Goal: Task Accomplishment & Management: Complete application form

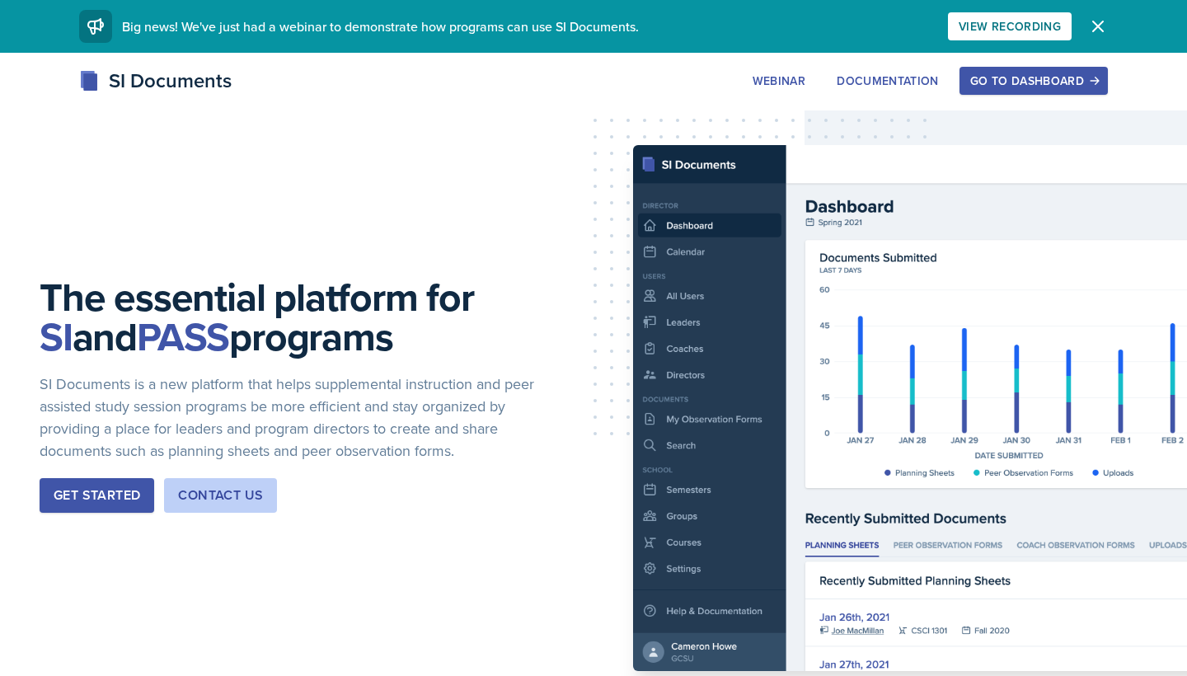
click at [980, 79] on div "Go to Dashboard" at bounding box center [1034, 80] width 127 height 13
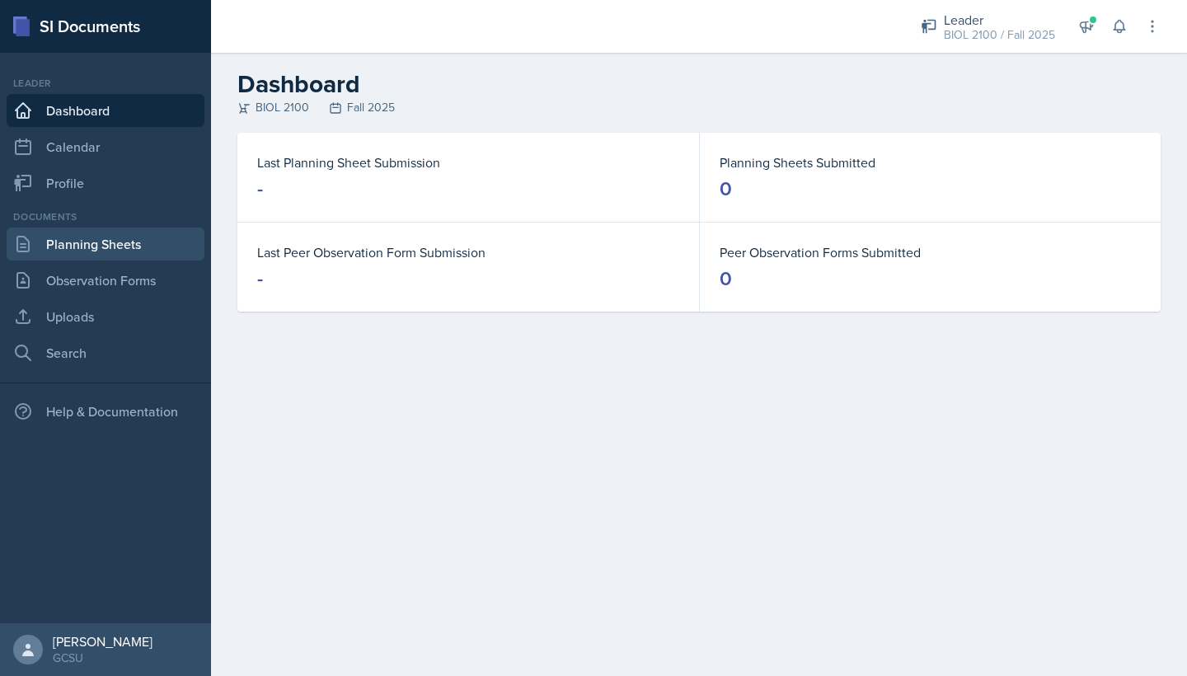
click at [89, 241] on link "Planning Sheets" at bounding box center [106, 244] width 198 height 33
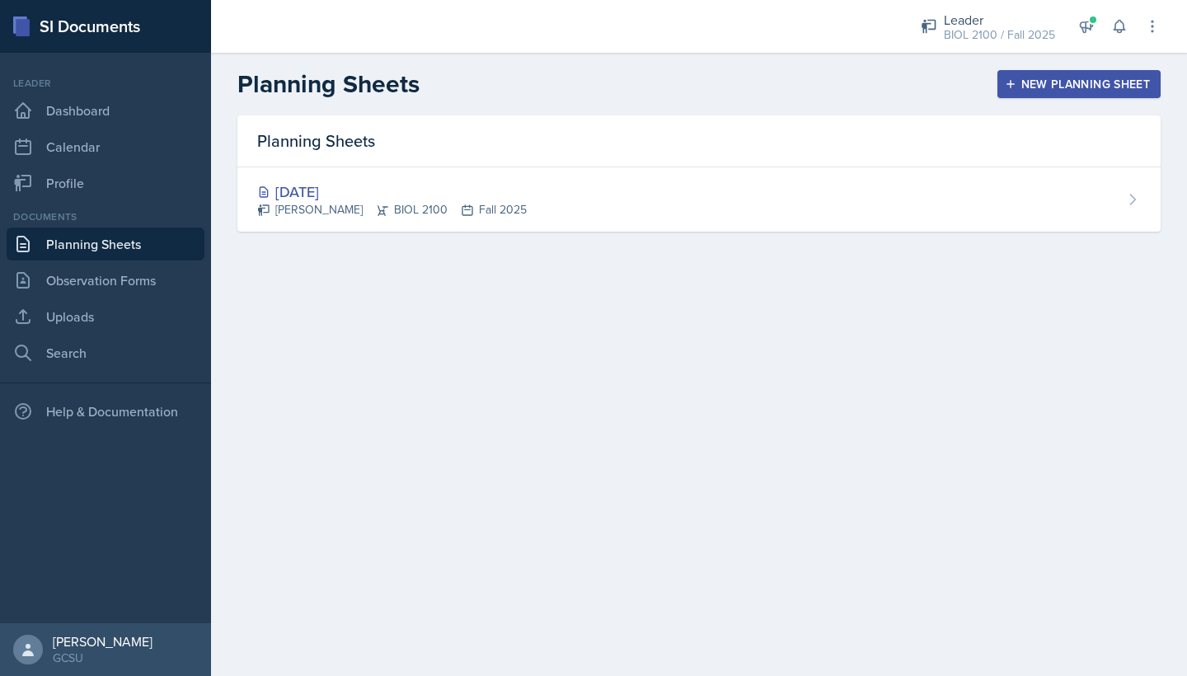
click at [1032, 78] on div "New Planning Sheet" at bounding box center [1079, 84] width 142 height 13
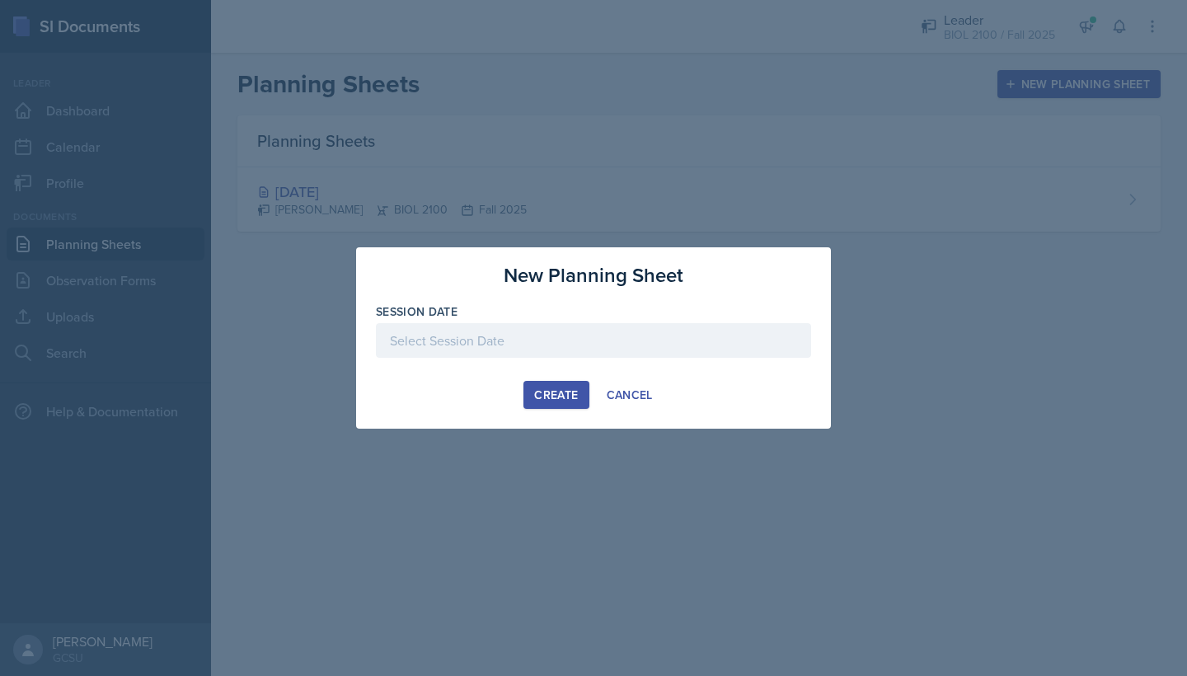
click at [584, 334] on div at bounding box center [593, 340] width 435 height 35
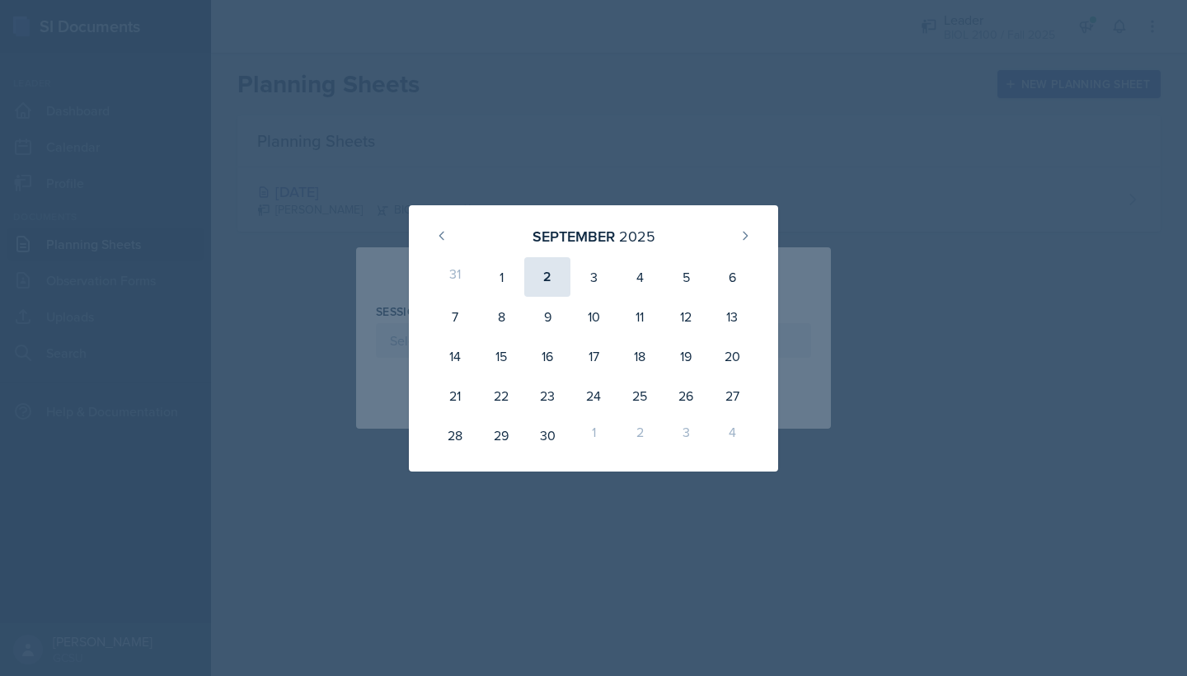
click at [548, 277] on div "2" at bounding box center [547, 277] width 46 height 40
type input "[DATE]"
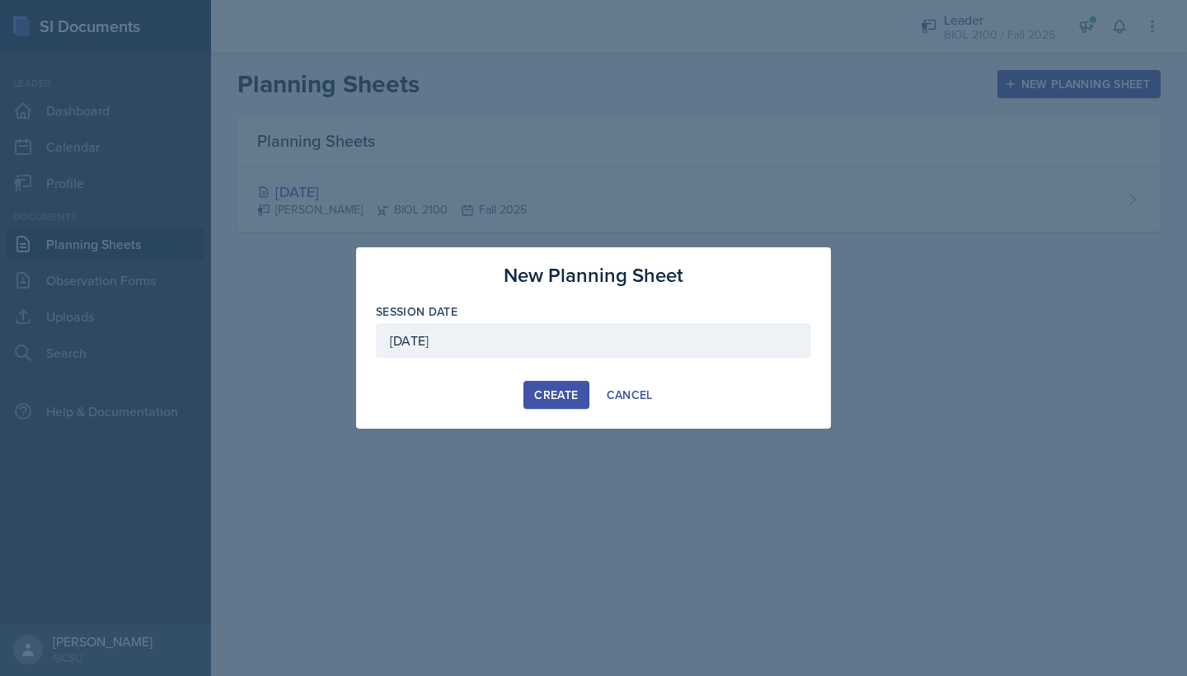
click at [544, 385] on button "Create" at bounding box center [556, 395] width 65 height 28
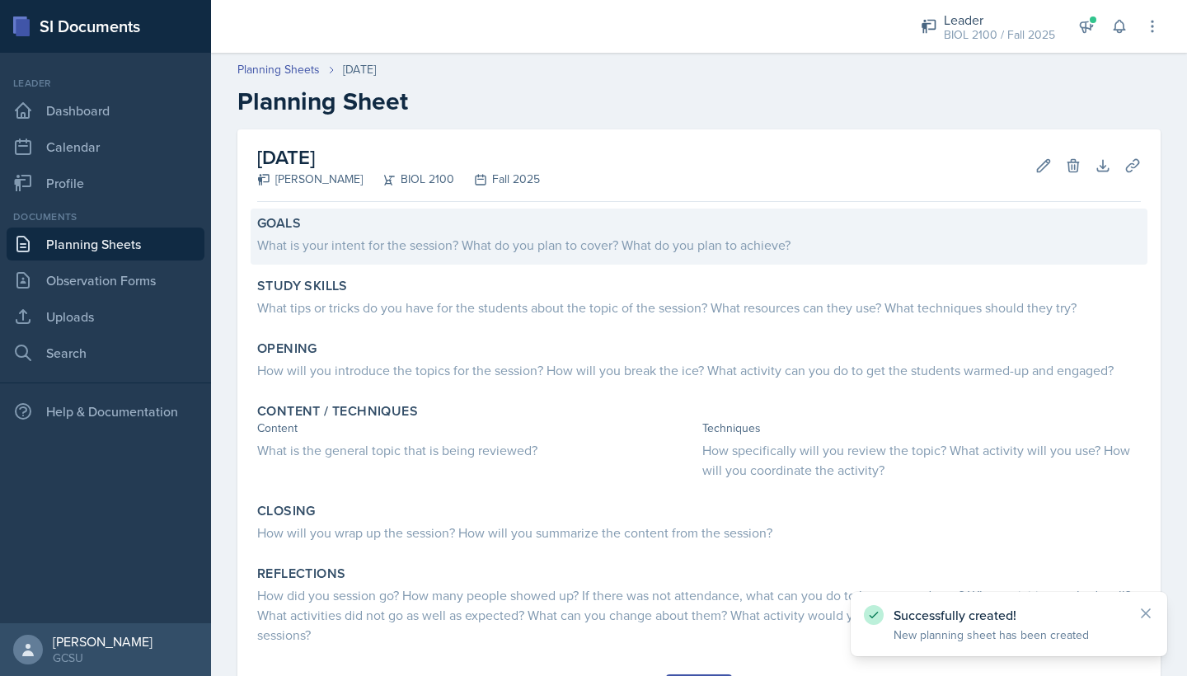
click at [503, 247] on div "What is your intent for the session? What do you plan to cover? What do you pla…" at bounding box center [699, 245] width 884 height 20
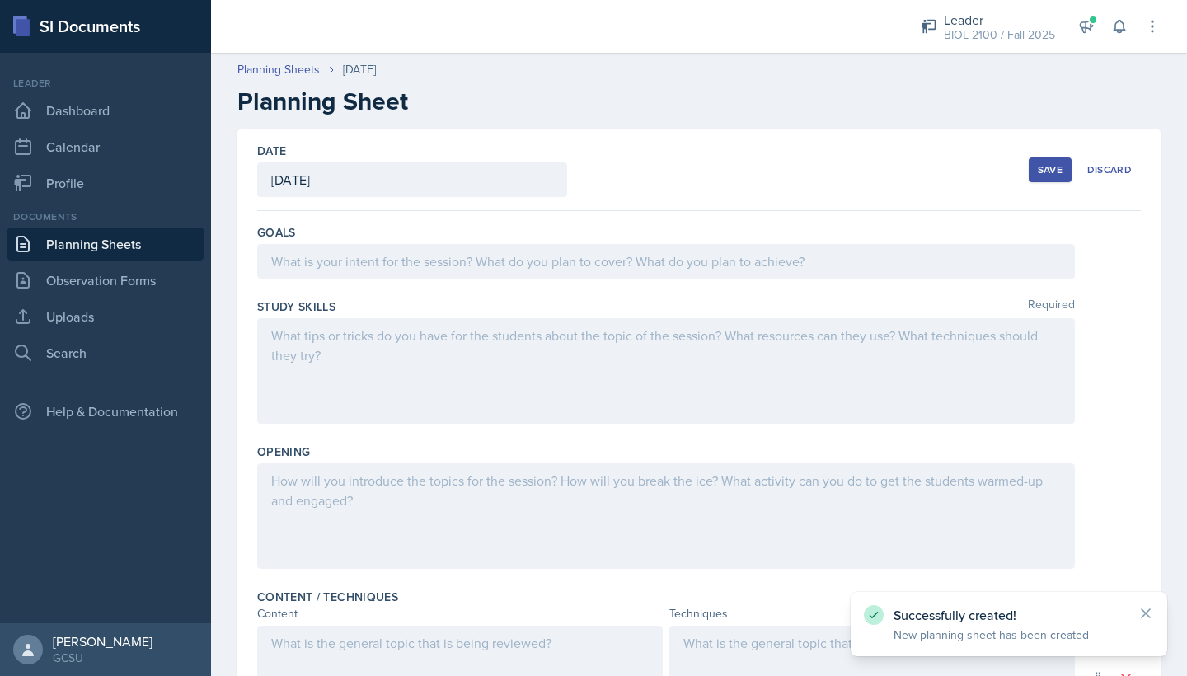
click at [505, 257] on div at bounding box center [666, 261] width 818 height 35
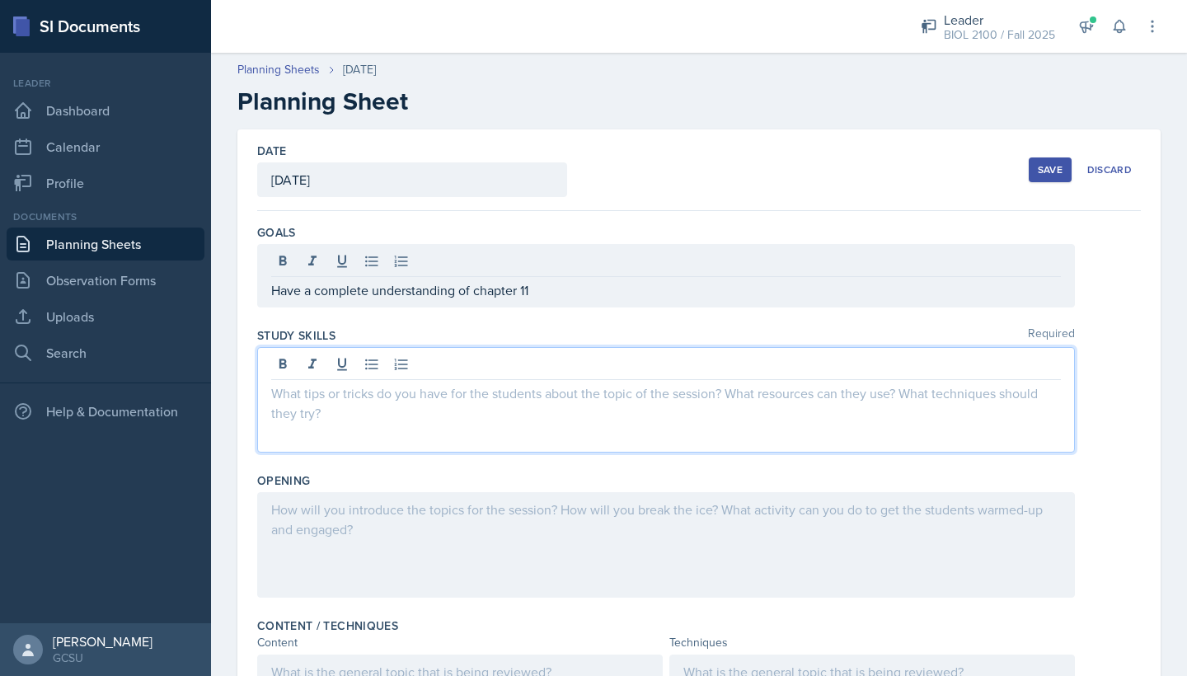
click at [459, 363] on div at bounding box center [666, 400] width 818 height 106
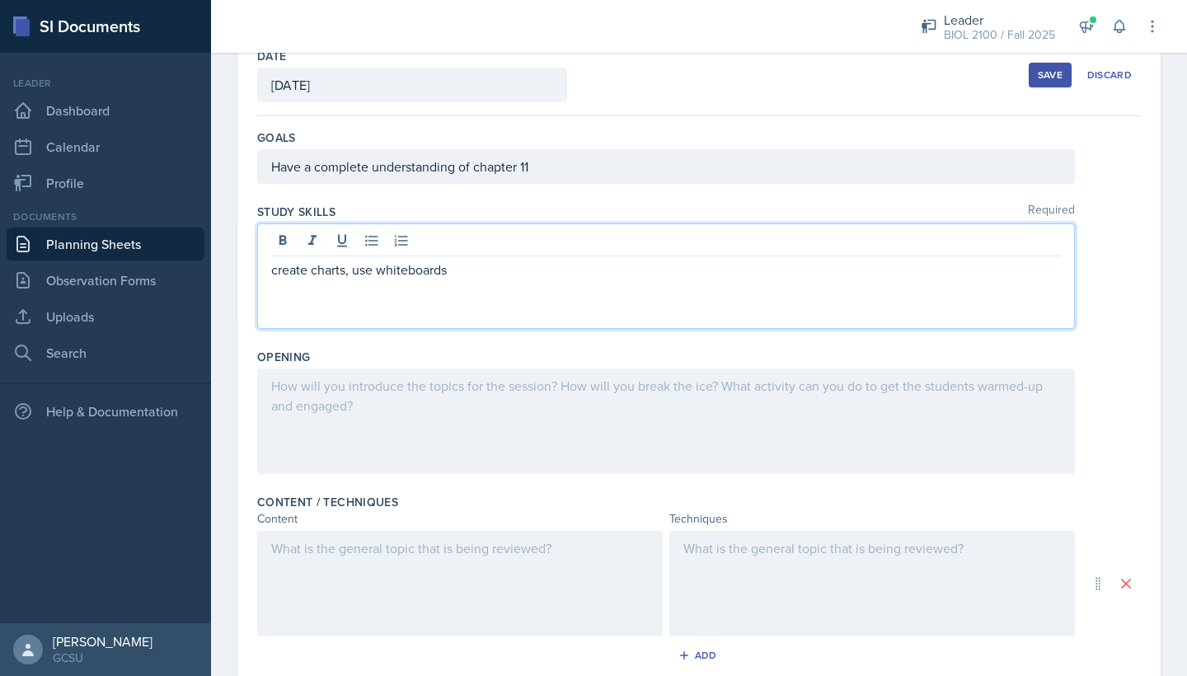
scroll to position [101, 0]
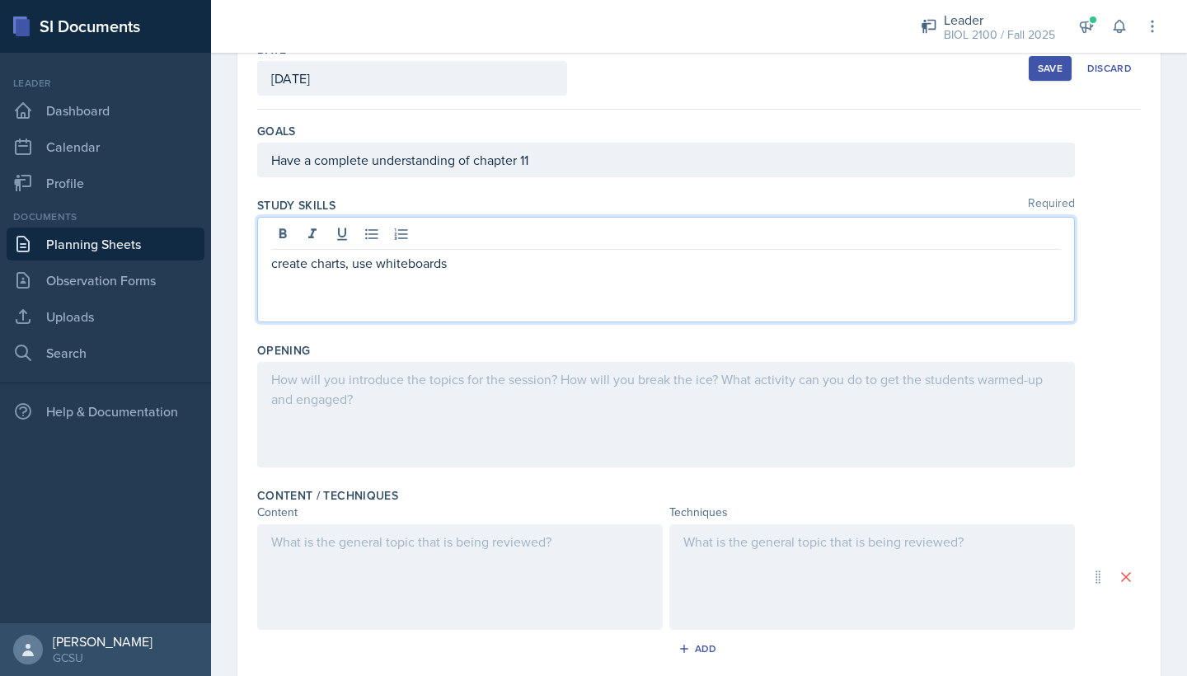
click at [369, 384] on div at bounding box center [666, 415] width 818 height 106
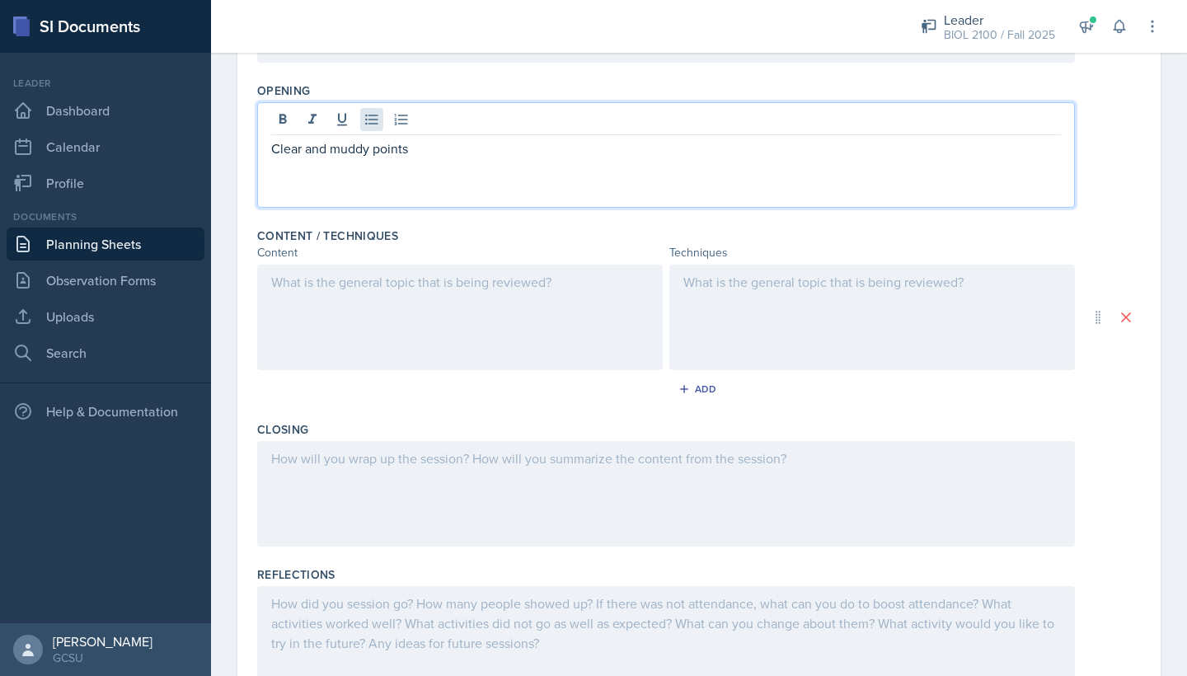
scroll to position [387, 0]
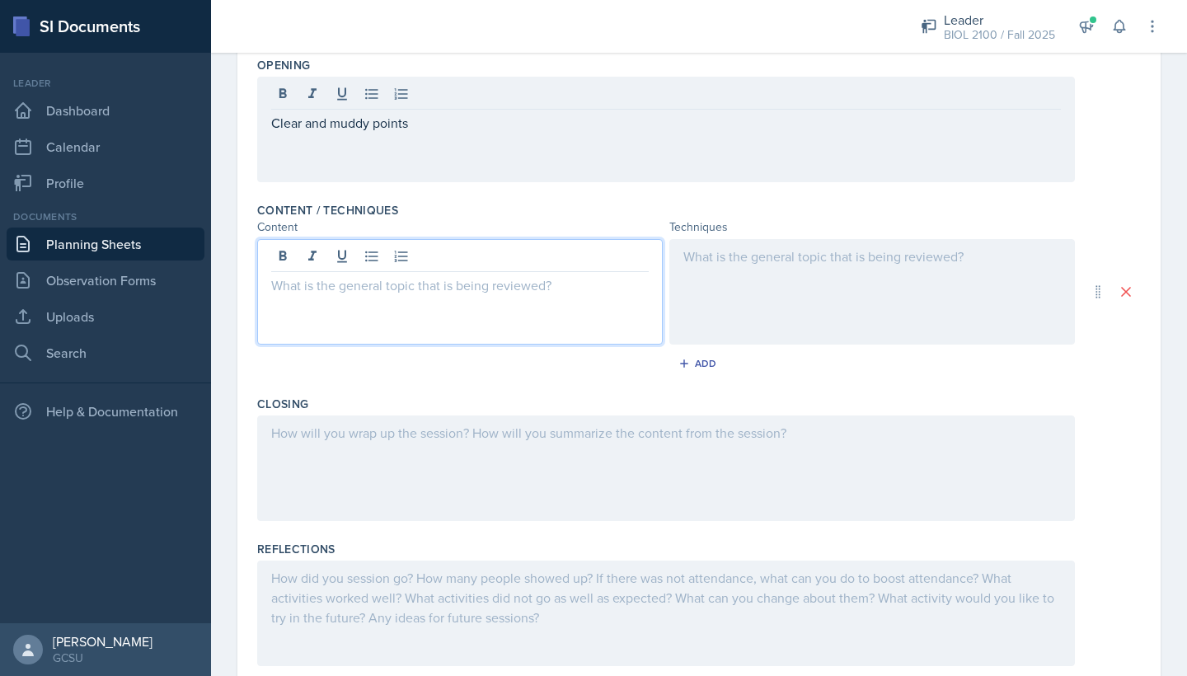
click at [405, 255] on div at bounding box center [460, 292] width 406 height 106
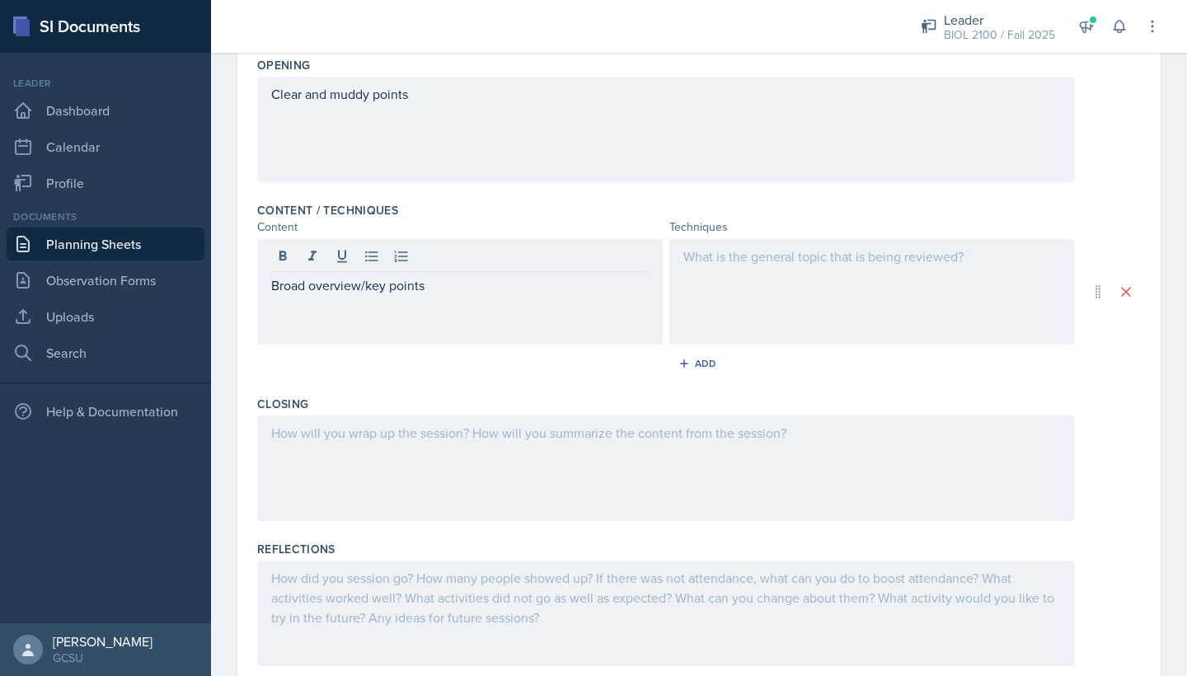
click at [719, 286] on div at bounding box center [873, 292] width 406 height 106
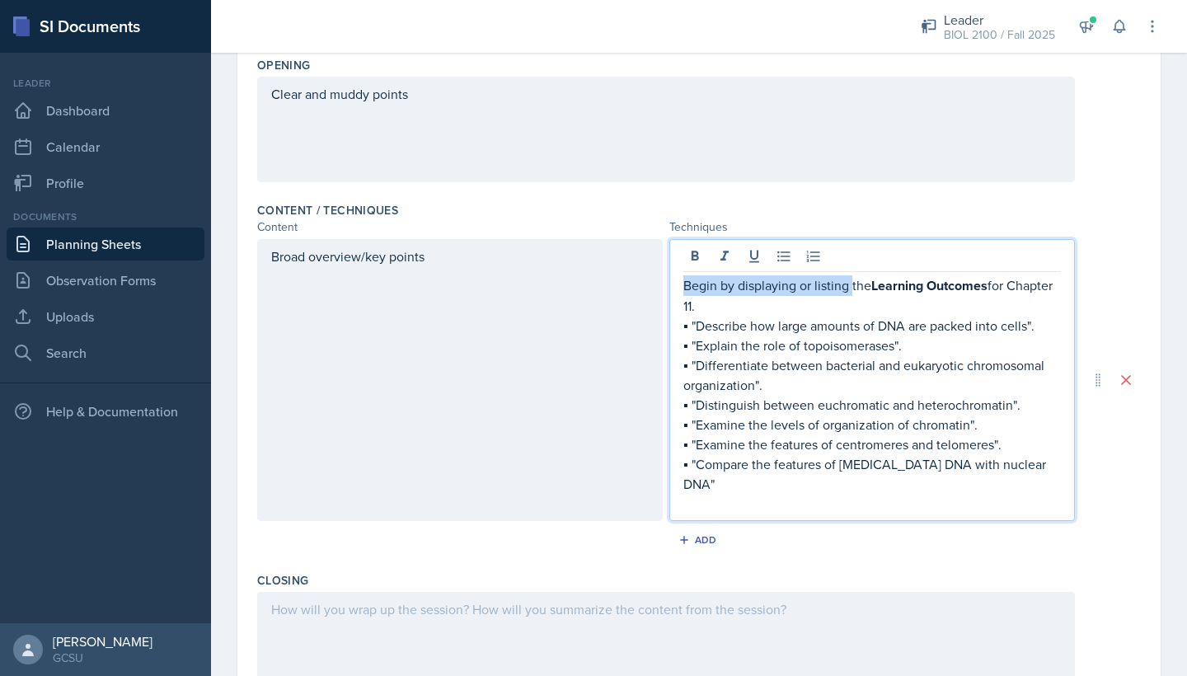
drag, startPoint x: 852, startPoint y: 289, endPoint x: 649, endPoint y: 274, distance: 203.5
click at [651, 277] on div "Broad overview/key points Begin by displaying or listing the Learning Outcomes …" at bounding box center [666, 380] width 818 height 282
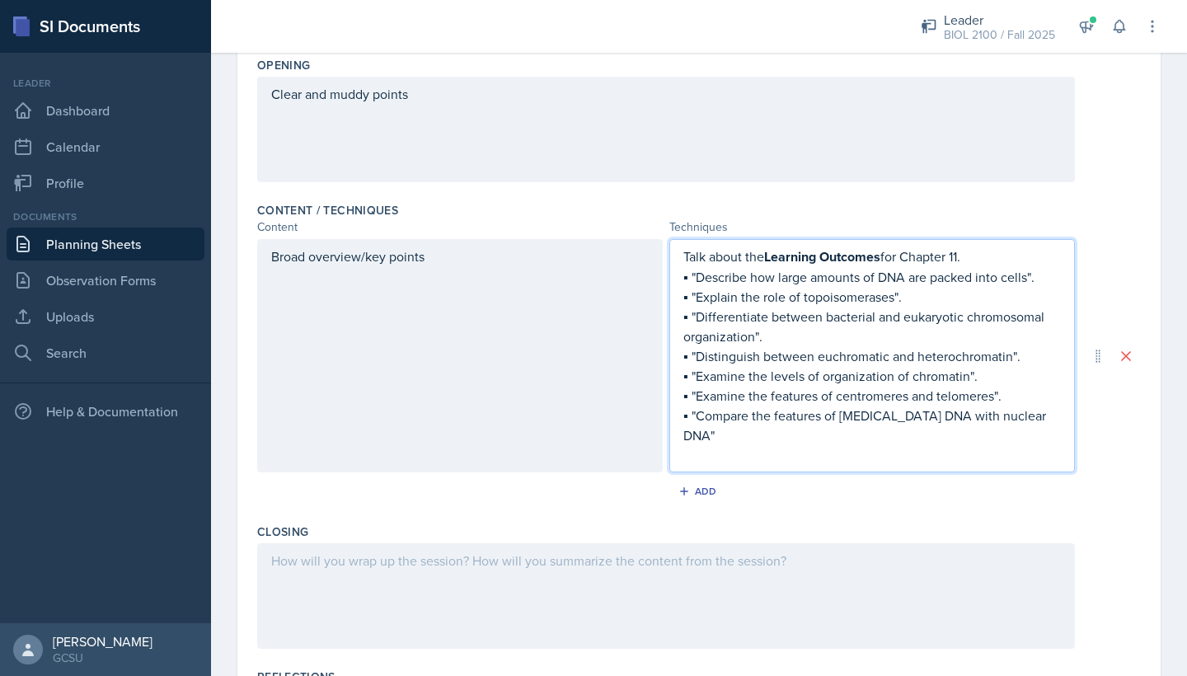
drag, startPoint x: 741, startPoint y: 464, endPoint x: 675, endPoint y: 220, distance: 253.1
click at [675, 220] on div "Content / Techniques Content Techniques Broad overview/key points Talk about th…" at bounding box center [699, 356] width 884 height 322
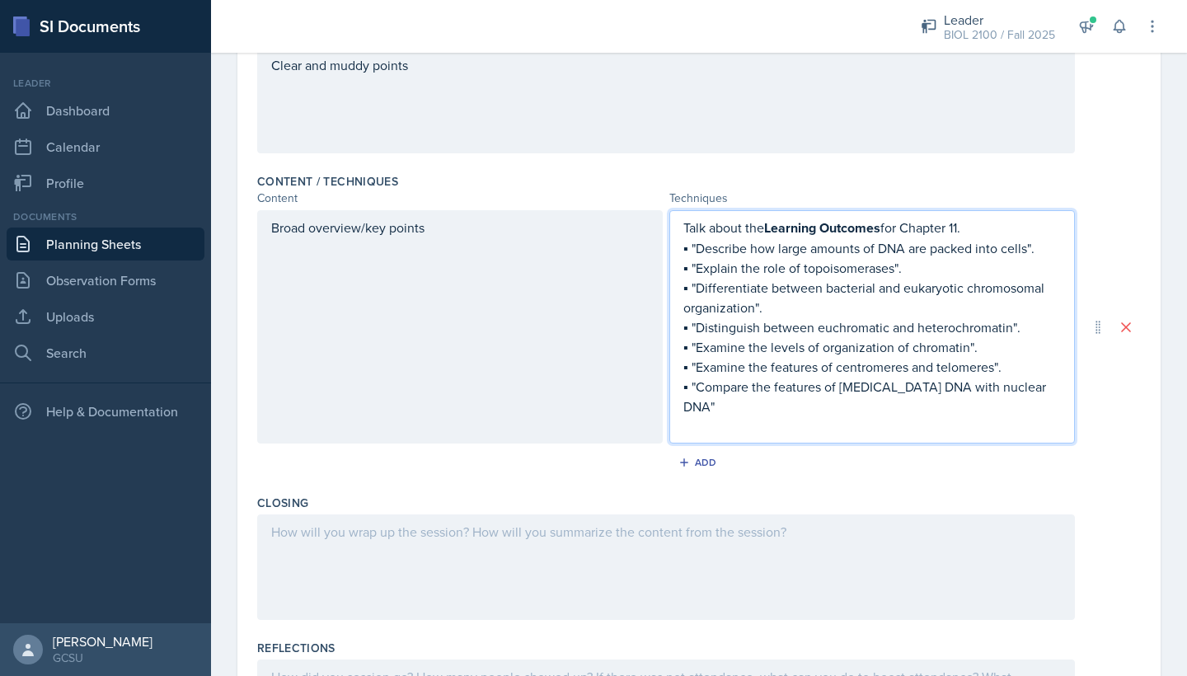
scroll to position [419, 0]
click at [780, 308] on p "▪ "Differentiate between bacterial and eukaryotic chromosomal organization"." at bounding box center [873, 295] width 378 height 40
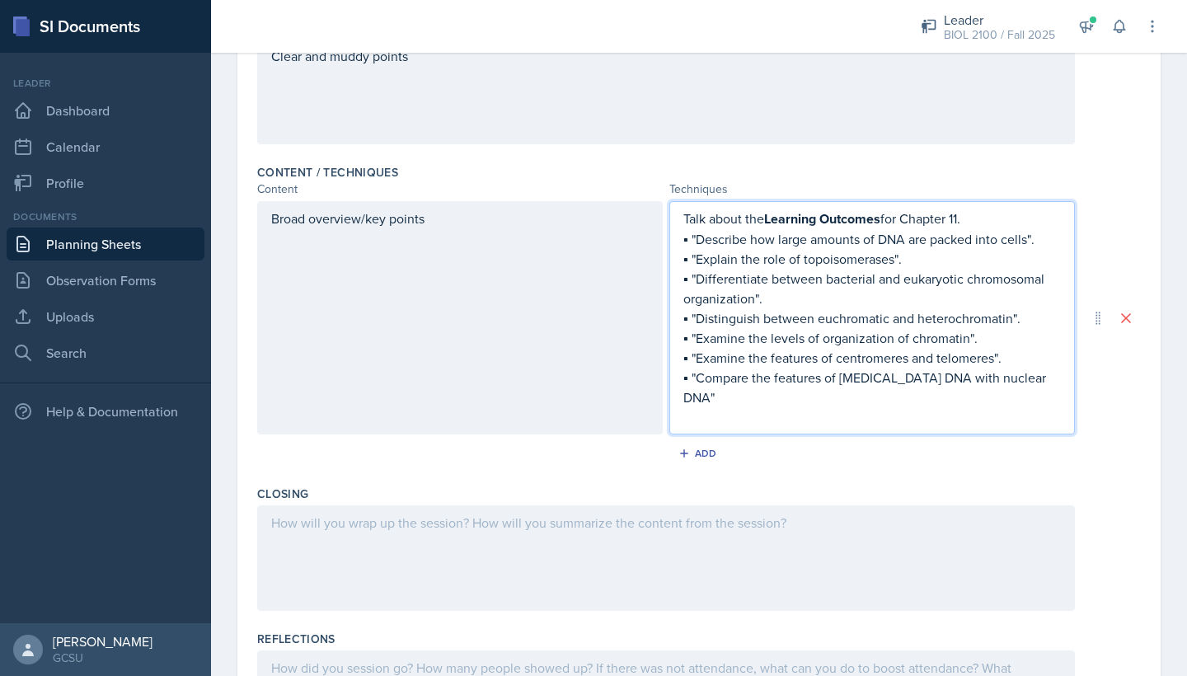
scroll to position [421, 0]
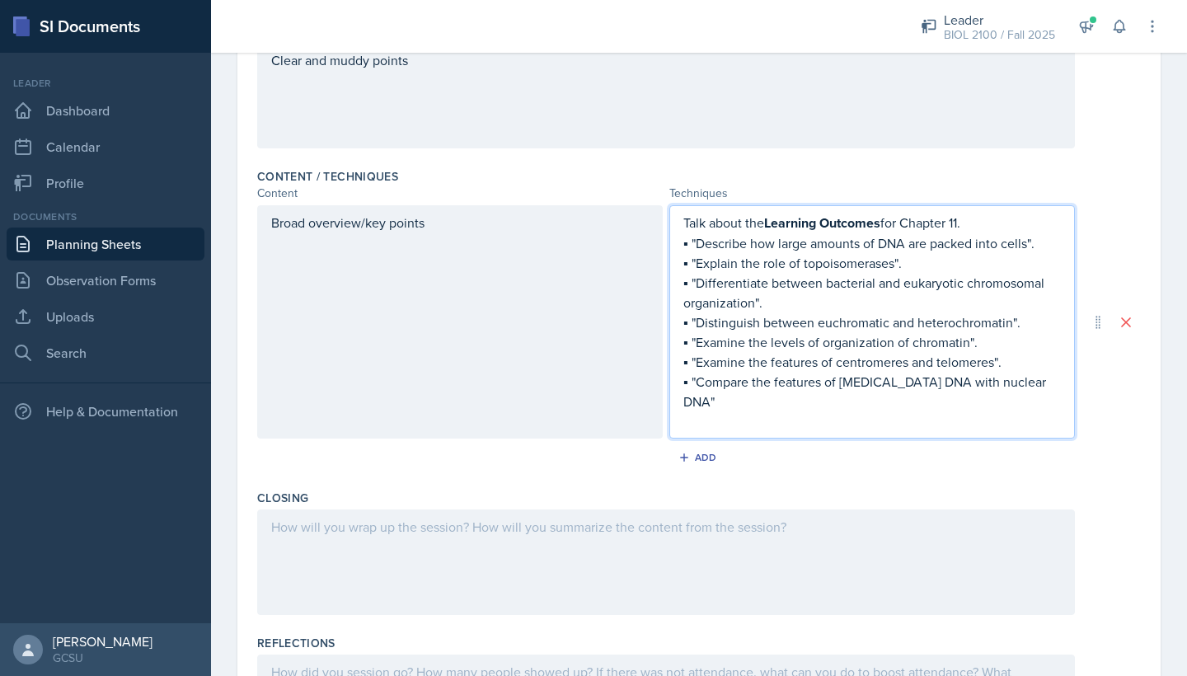
click at [752, 372] on p "▪ "Examine the features of centromeres and telomeres"." at bounding box center [873, 362] width 378 height 20
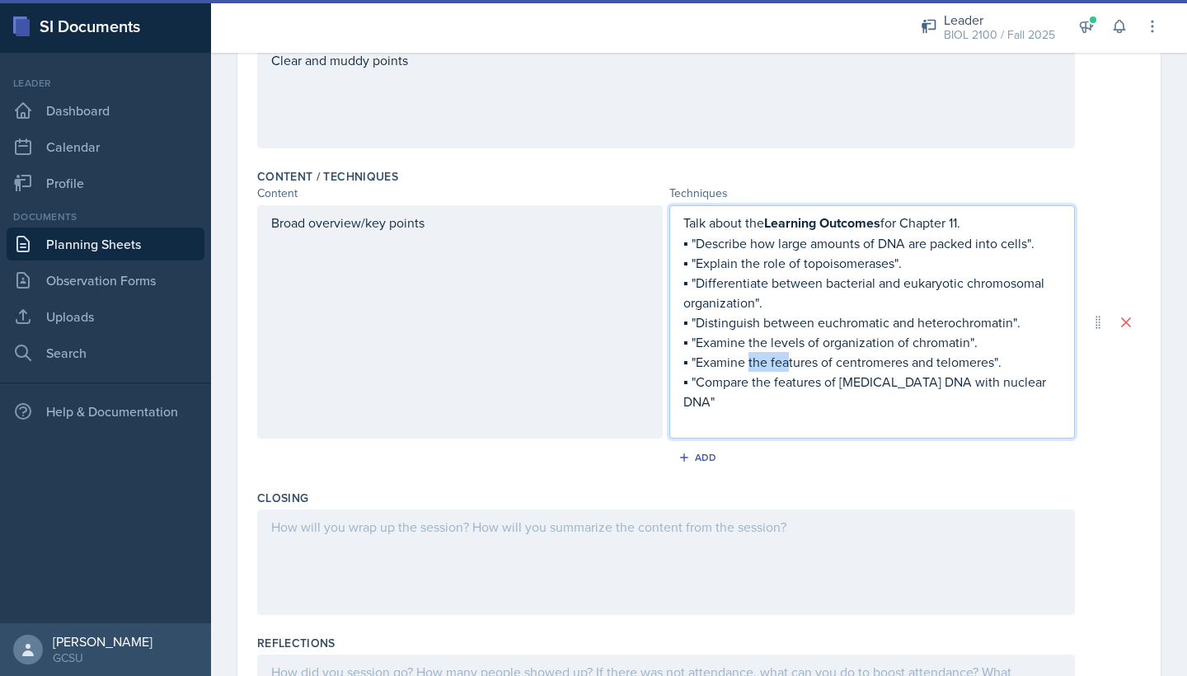
drag, startPoint x: 753, startPoint y: 383, endPoint x: 731, endPoint y: 395, distance: 24.8
click at [731, 394] on div "Talk about the Learning Outcomes for Chapter 11. ▪ "Describe how large amounts …" at bounding box center [873, 322] width 378 height 219
drag, startPoint x: 730, startPoint y: 430, endPoint x: 687, endPoint y: 206, distance: 228.4
click at [688, 206] on div "Talk about the Learning Outcomes for Chapter 11. ▪ "Describe how large amounts …" at bounding box center [873, 321] width 406 height 233
click at [687, 206] on div "Talk about the Learning Outcomes for Chapter 11. ▪ "Describe how large amounts …" at bounding box center [873, 321] width 406 height 233
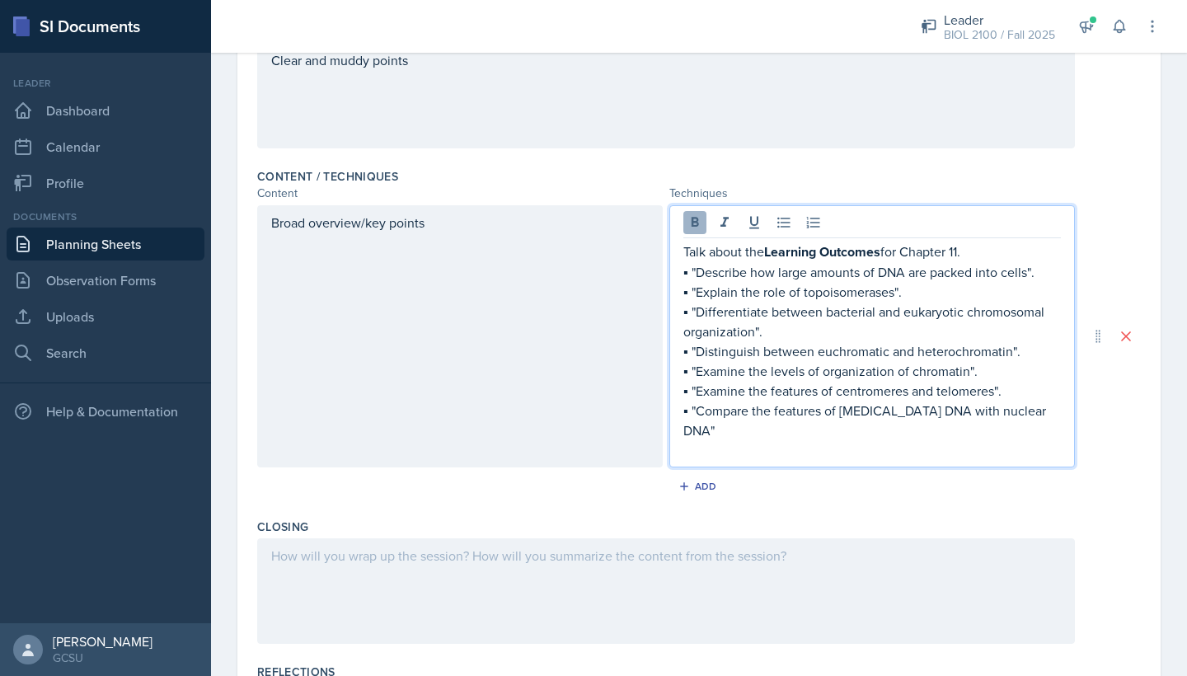
click at [687, 226] on icon at bounding box center [695, 222] width 16 height 16
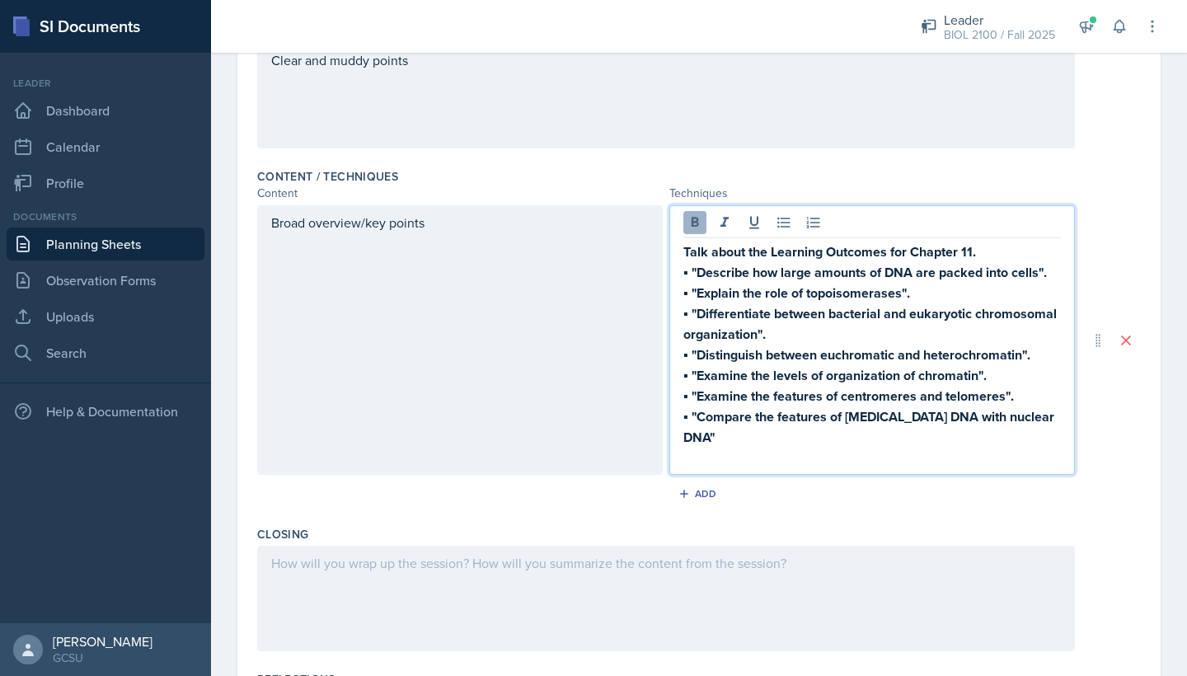
click at [687, 226] on icon at bounding box center [695, 222] width 16 height 16
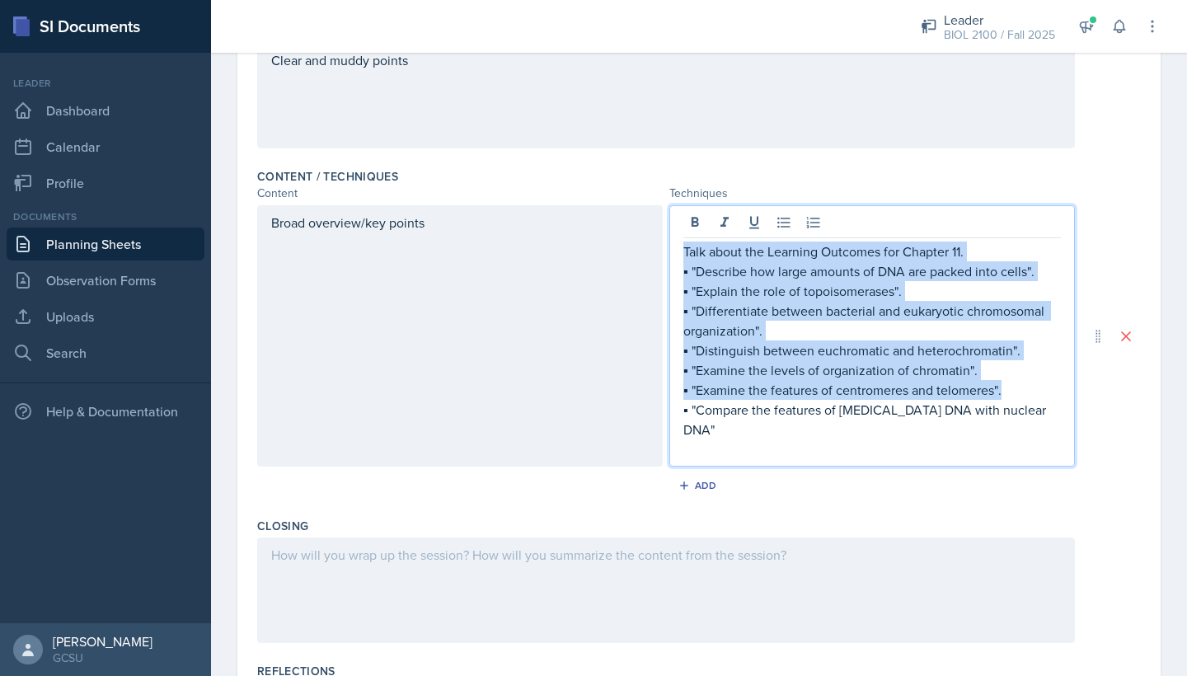
click at [811, 459] on p at bounding box center [873, 450] width 378 height 20
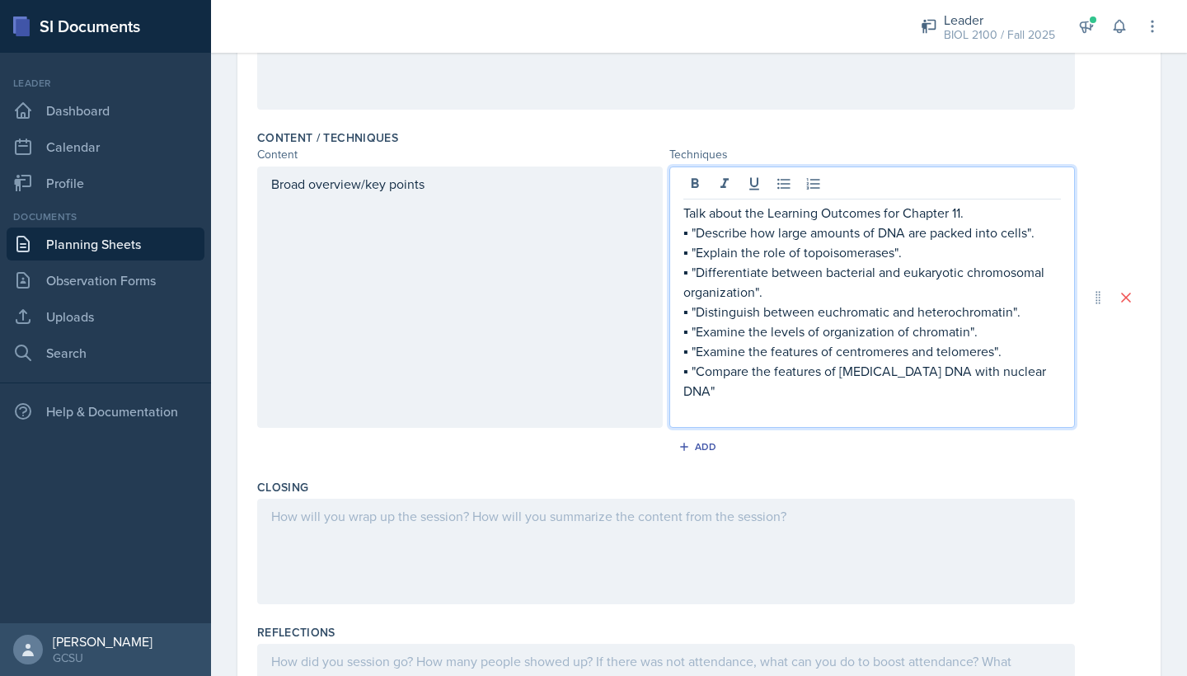
scroll to position [467, 0]
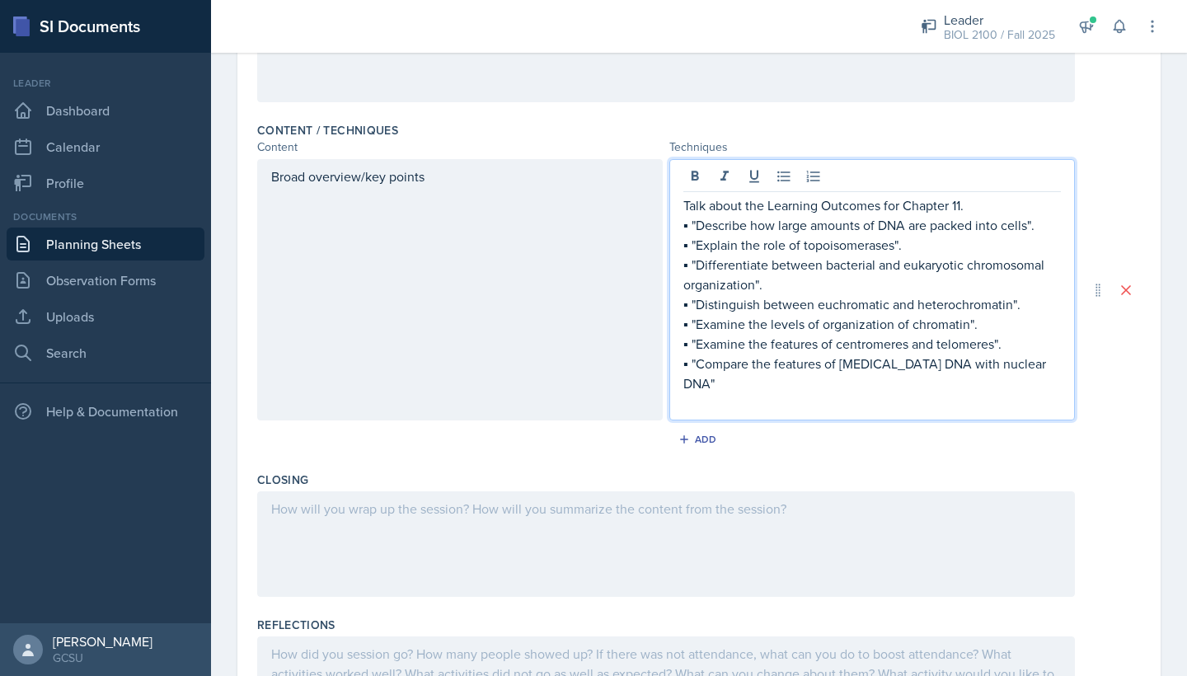
click at [685, 393] on p "▪ "Compare the features of [MEDICAL_DATA] DNA with nuclear DNA"" at bounding box center [873, 374] width 378 height 40
click at [728, 413] on p at bounding box center [873, 403] width 378 height 20
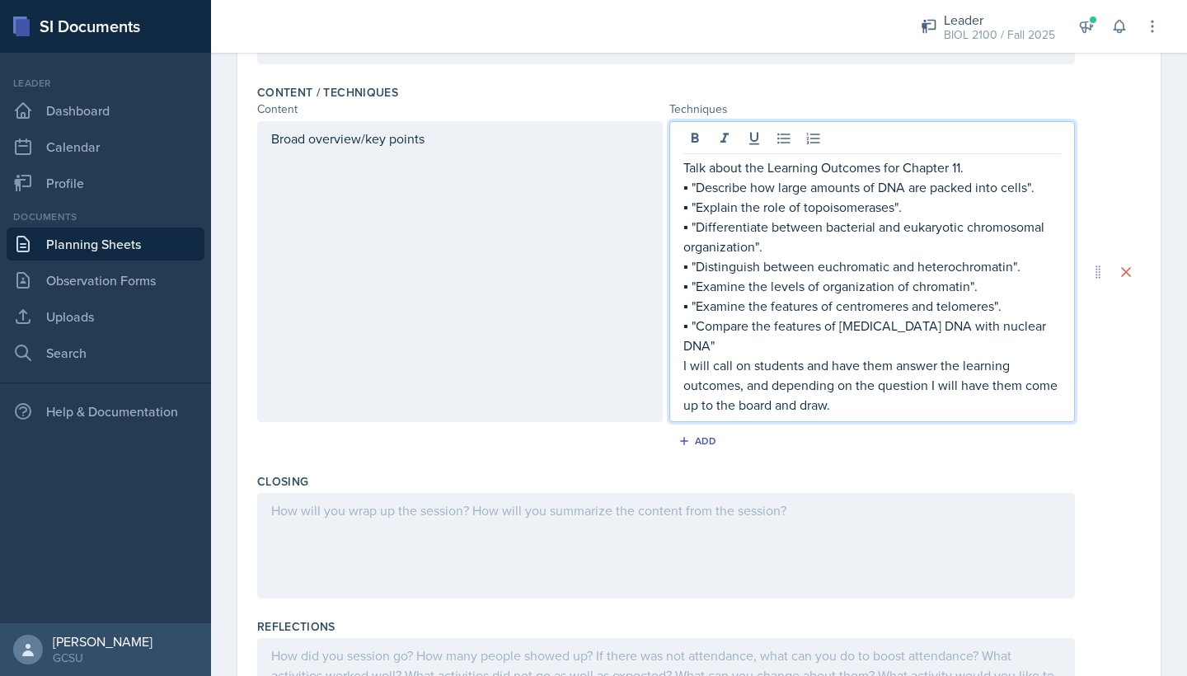
scroll to position [530, 0]
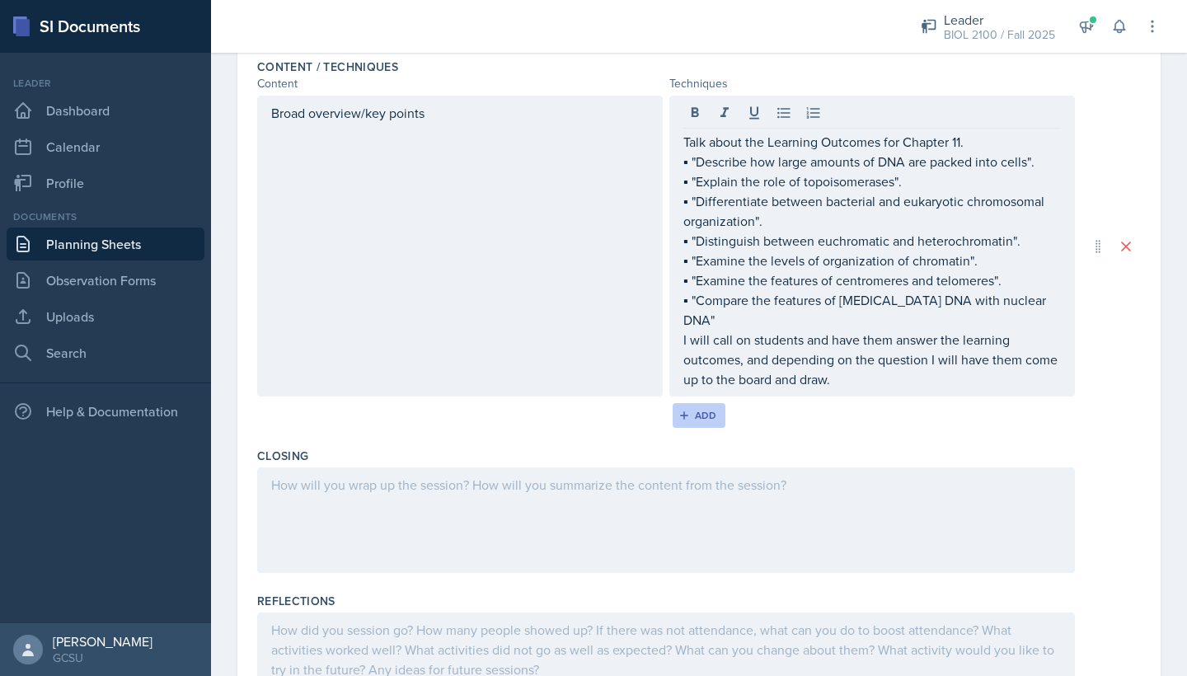
click at [683, 421] on icon "button" at bounding box center [685, 416] width 12 height 12
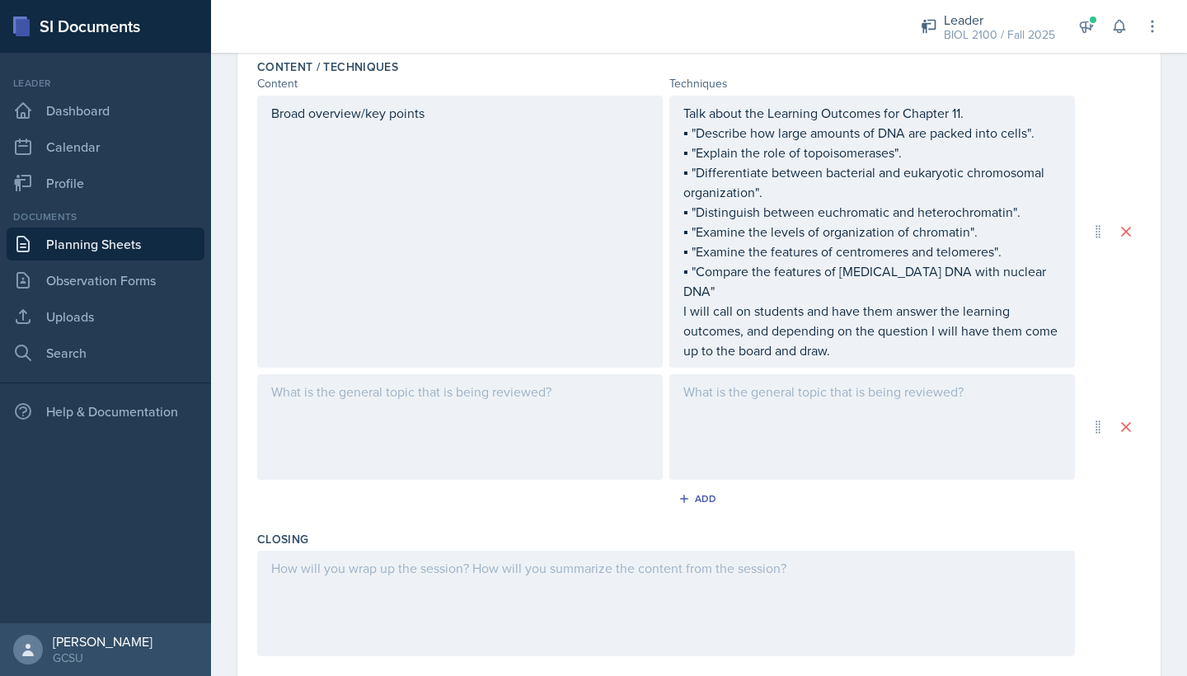
click at [491, 448] on div at bounding box center [460, 427] width 406 height 106
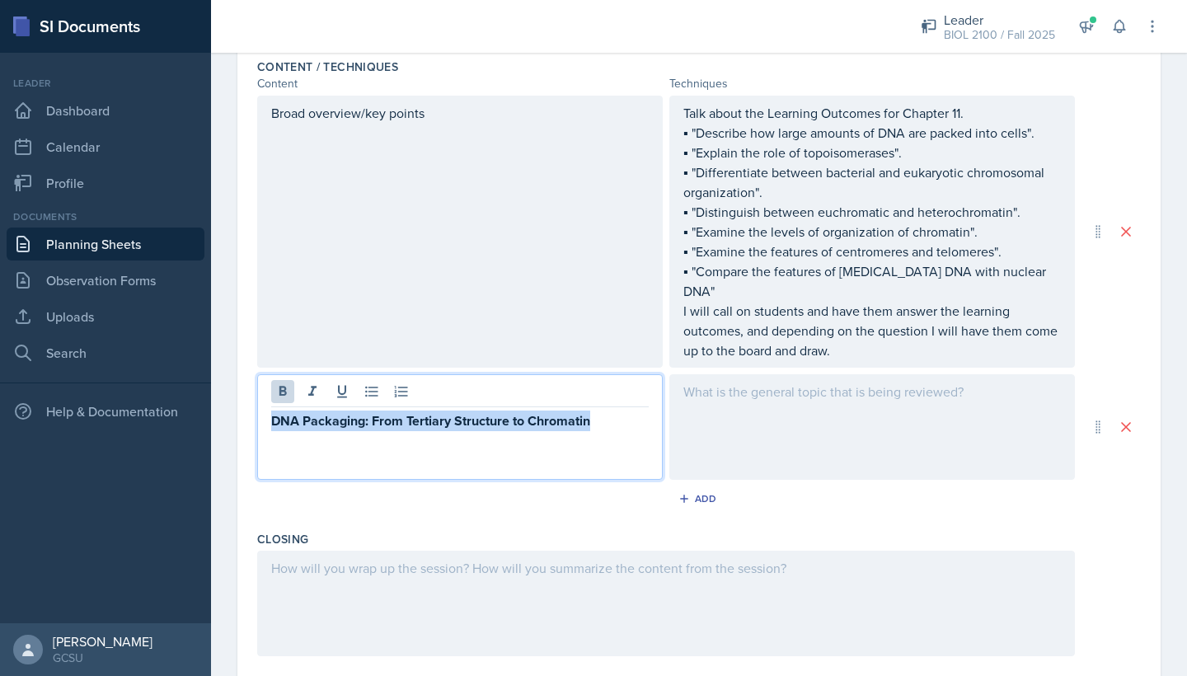
drag, startPoint x: 604, startPoint y: 444, endPoint x: 263, endPoint y: 443, distance: 341.4
click at [266, 443] on div "DNA Packaging: From Tertiary Structure to Chromatin" at bounding box center [460, 427] width 406 height 106
click at [281, 400] on icon at bounding box center [283, 391] width 16 height 16
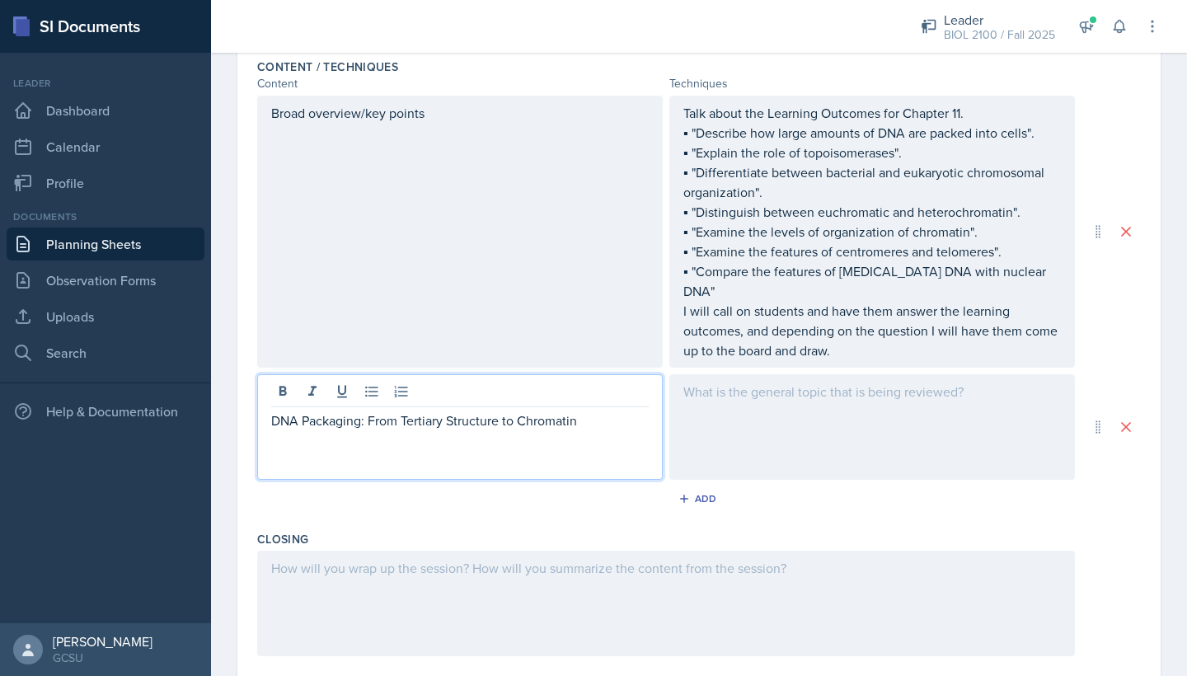
click at [748, 472] on div at bounding box center [873, 427] width 406 height 106
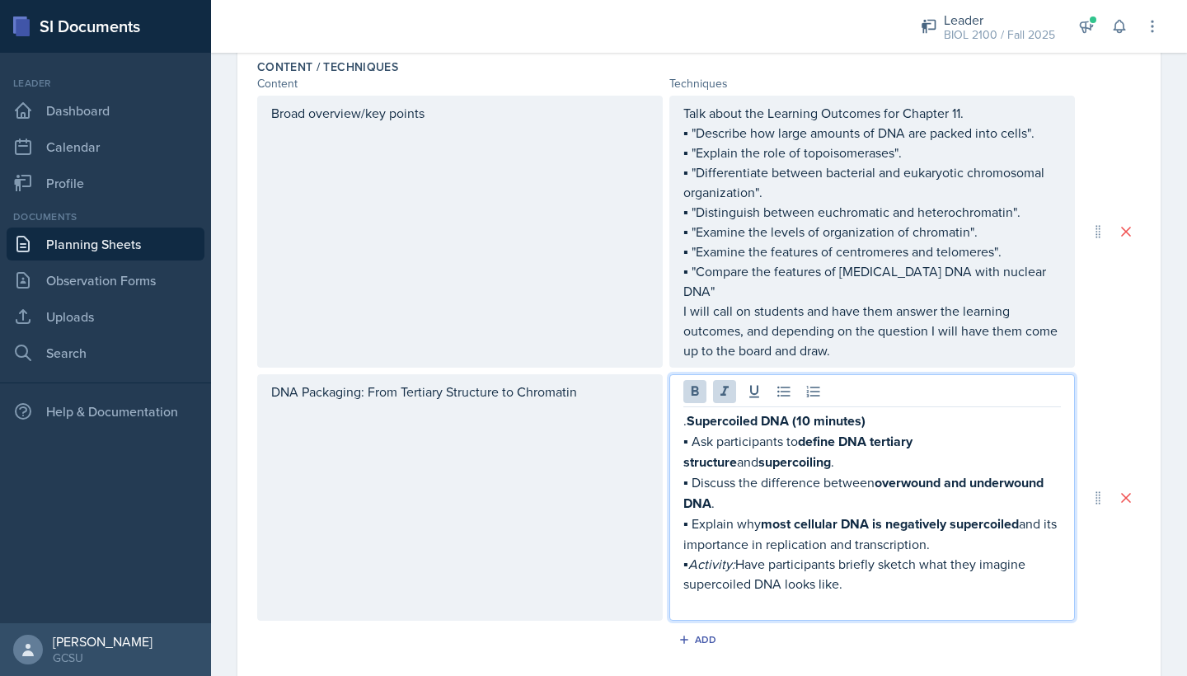
drag, startPoint x: 900, startPoint y: 609, endPoint x: 680, endPoint y: 430, distance: 283.7
click at [681, 431] on div ". Supercoiled DNA (10 minutes) ▪ Ask participants to define DNA tertiary struct…" at bounding box center [873, 497] width 406 height 247
click at [693, 400] on icon at bounding box center [695, 391] width 16 height 16
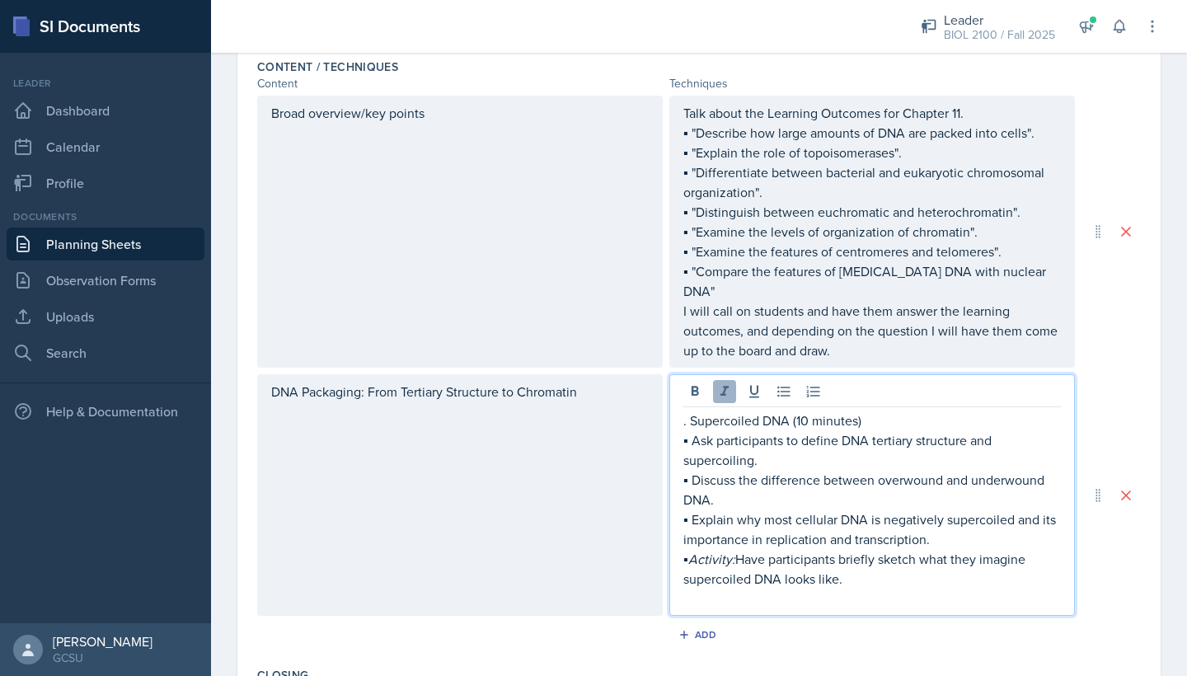
click at [726, 400] on icon at bounding box center [725, 391] width 16 height 16
click at [910, 609] on p at bounding box center [873, 599] width 378 height 20
drag, startPoint x: 867, startPoint y: 442, endPoint x: 792, endPoint y: 445, distance: 74.3
click at [792, 430] on p ". Supercoiled DNA (10 minutes)" at bounding box center [873, 421] width 378 height 20
drag, startPoint x: 819, startPoint y: 465, endPoint x: 751, endPoint y: 463, distance: 67.6
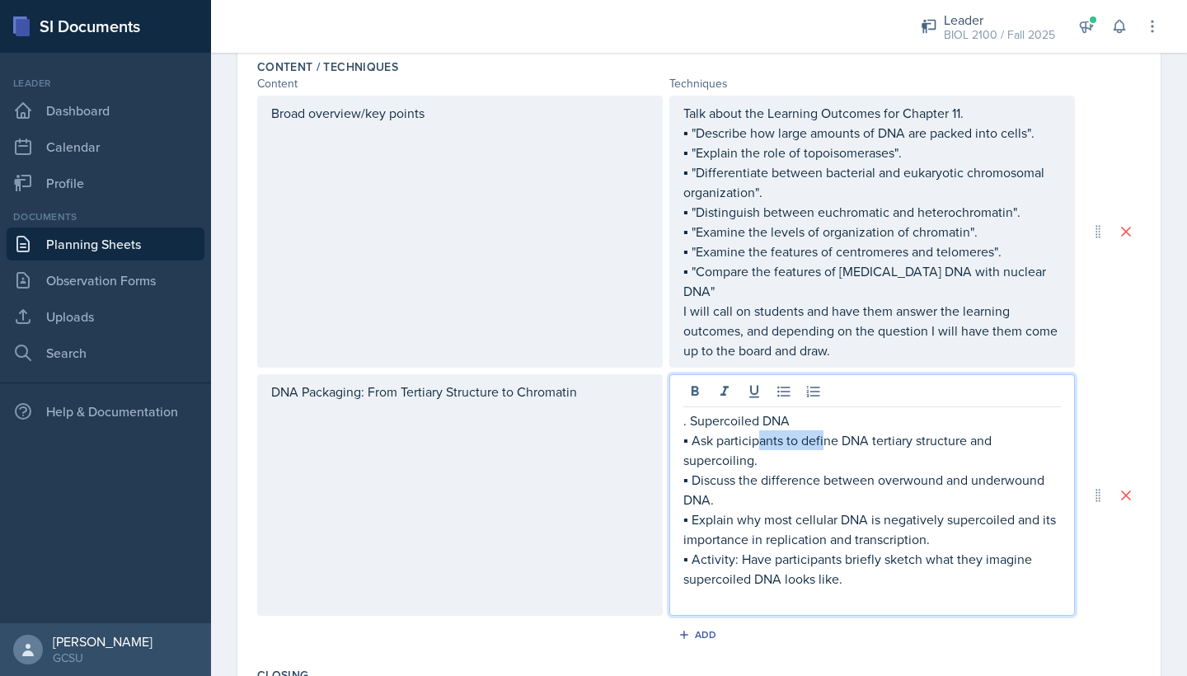
click at [751, 464] on p "▪ Ask participants to define DNA tertiary structure and supercoiling." at bounding box center [873, 450] width 378 height 40
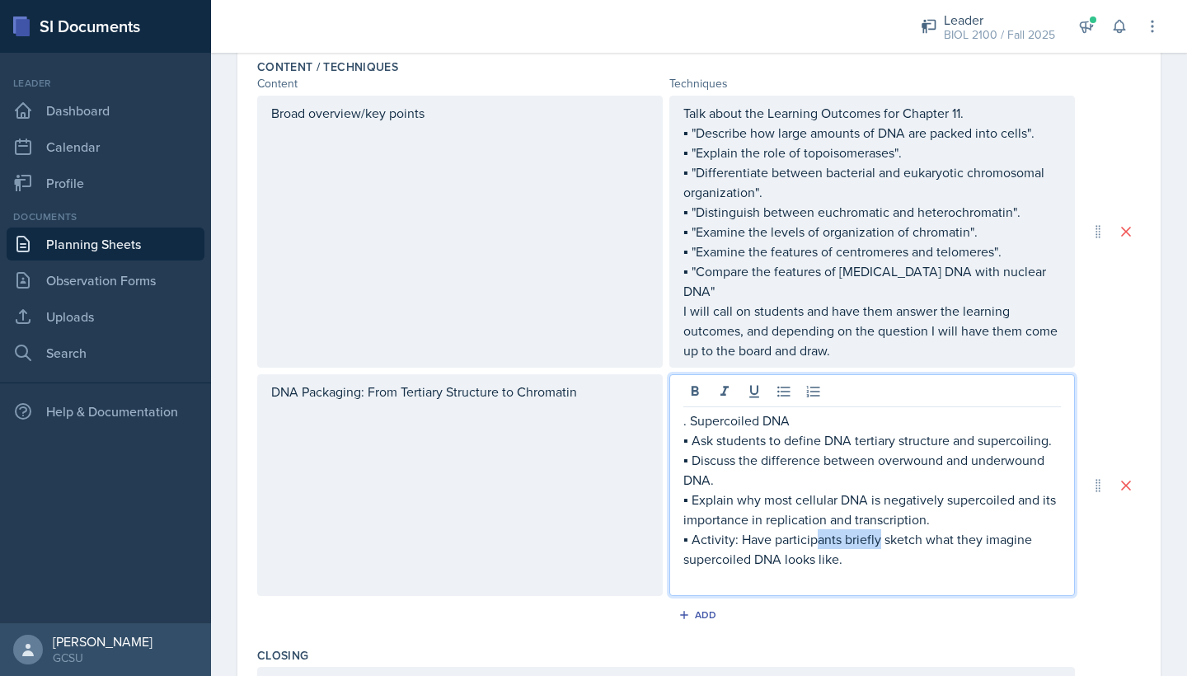
drag, startPoint x: 876, startPoint y: 583, endPoint x: 810, endPoint y: 584, distance: 66.0
click at [810, 569] on p "▪ Activity: Have participants briefly sketch what they imagine supercoiled DNA …" at bounding box center [873, 549] width 378 height 40
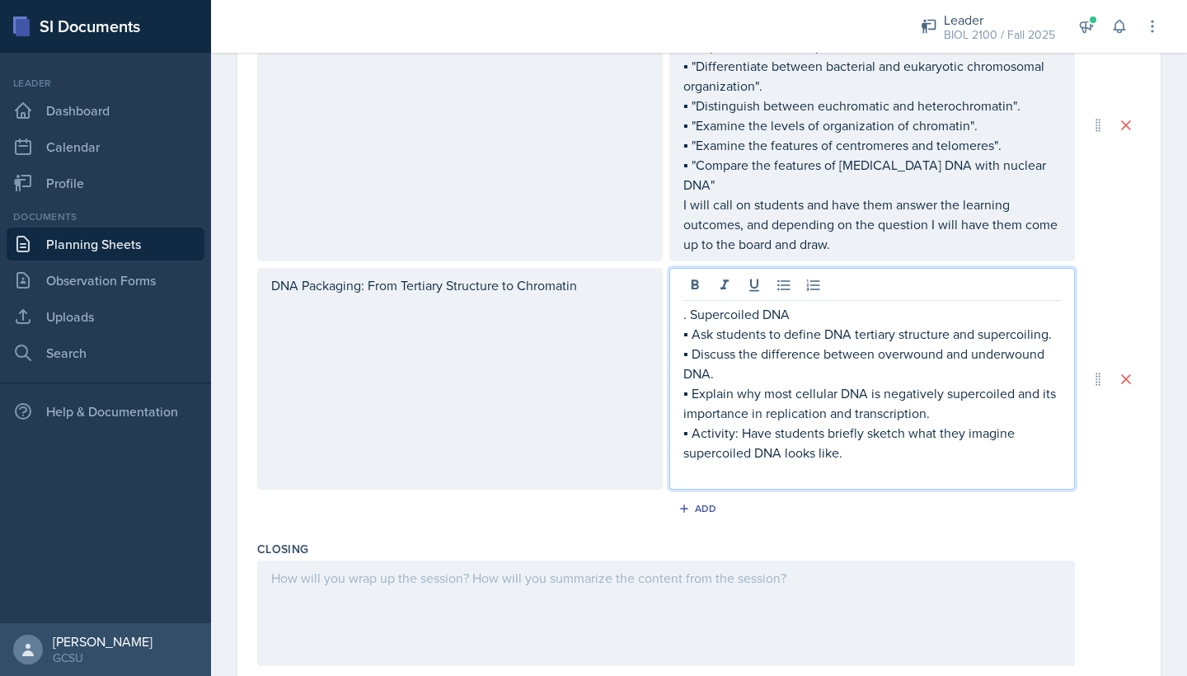
scroll to position [642, 0]
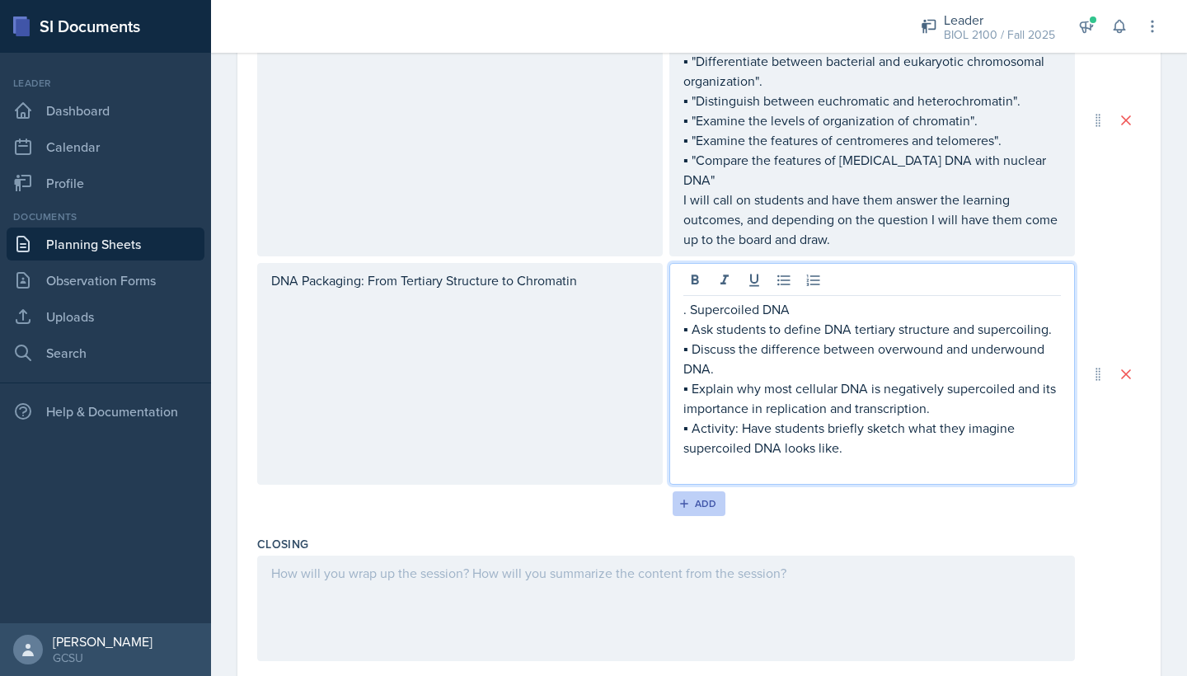
click at [687, 510] on icon "button" at bounding box center [685, 504] width 12 height 12
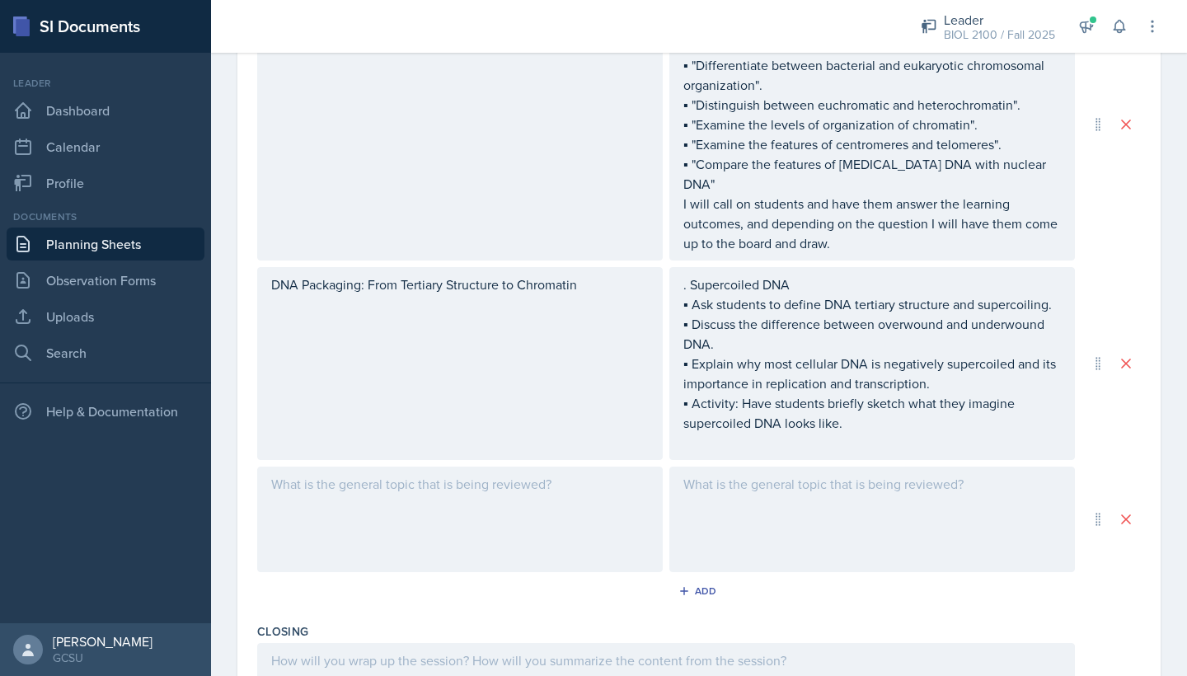
scroll to position [735, 0]
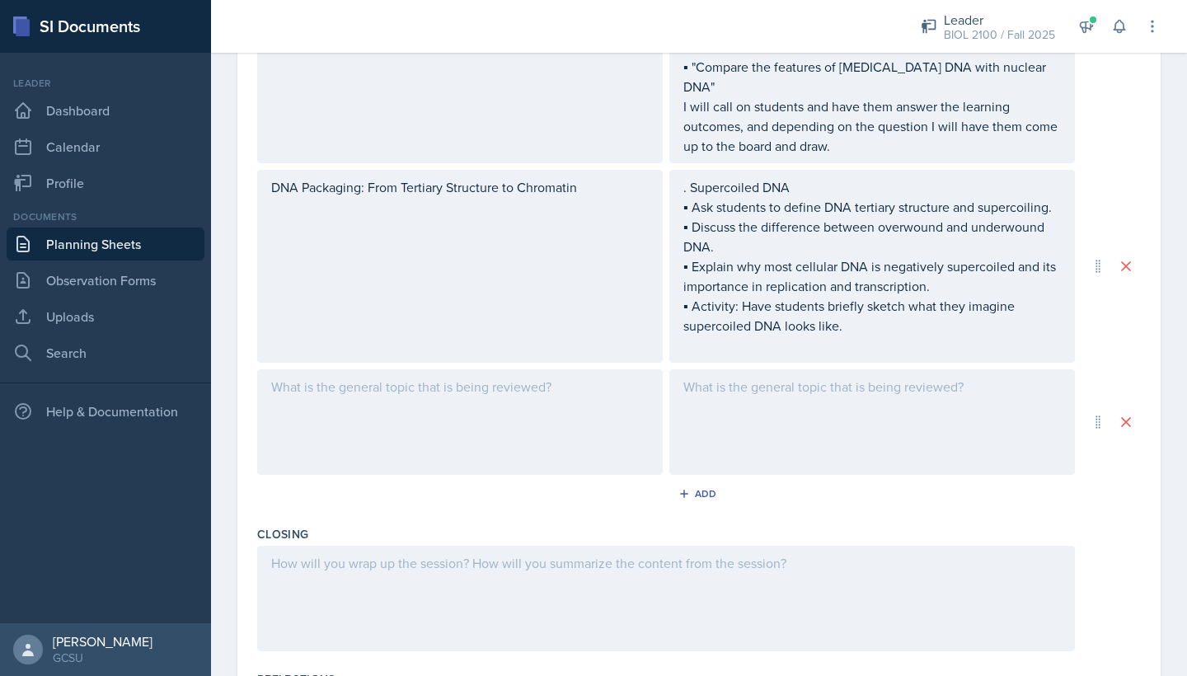
click at [529, 438] on div at bounding box center [460, 422] width 406 height 106
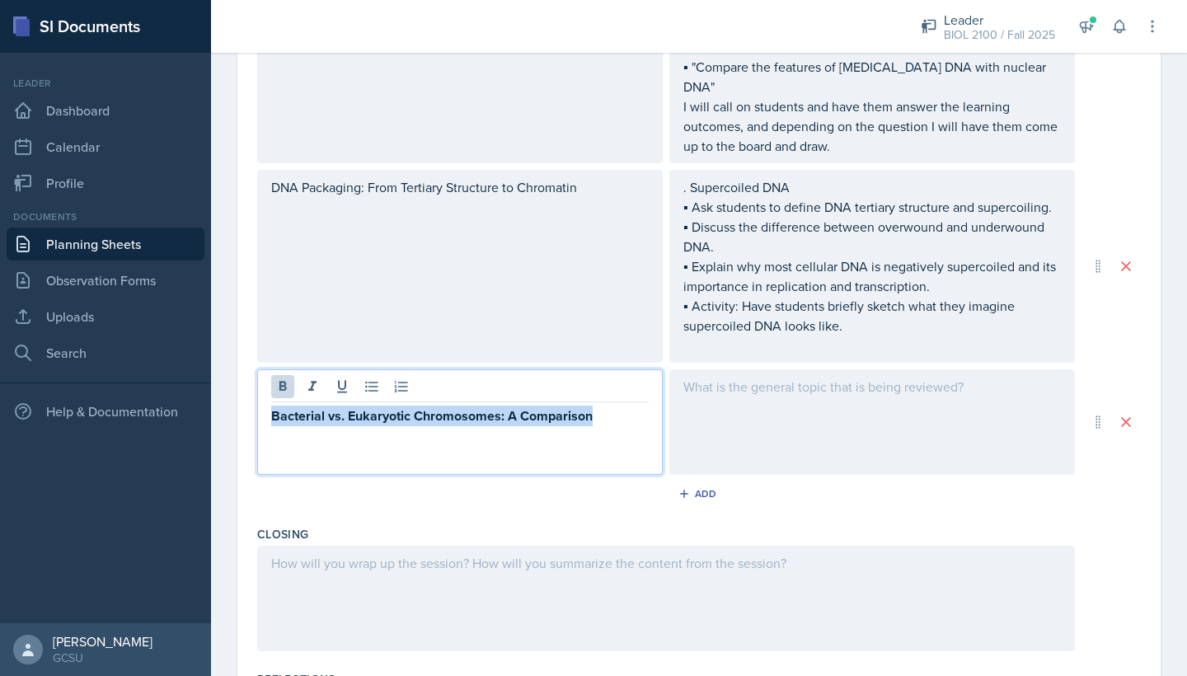
drag, startPoint x: 595, startPoint y: 458, endPoint x: 267, endPoint y: 457, distance: 327.4
click at [267, 457] on div "Bacterial vs. Eukaryotic Chromosomes: A Comparison" at bounding box center [460, 422] width 406 height 106
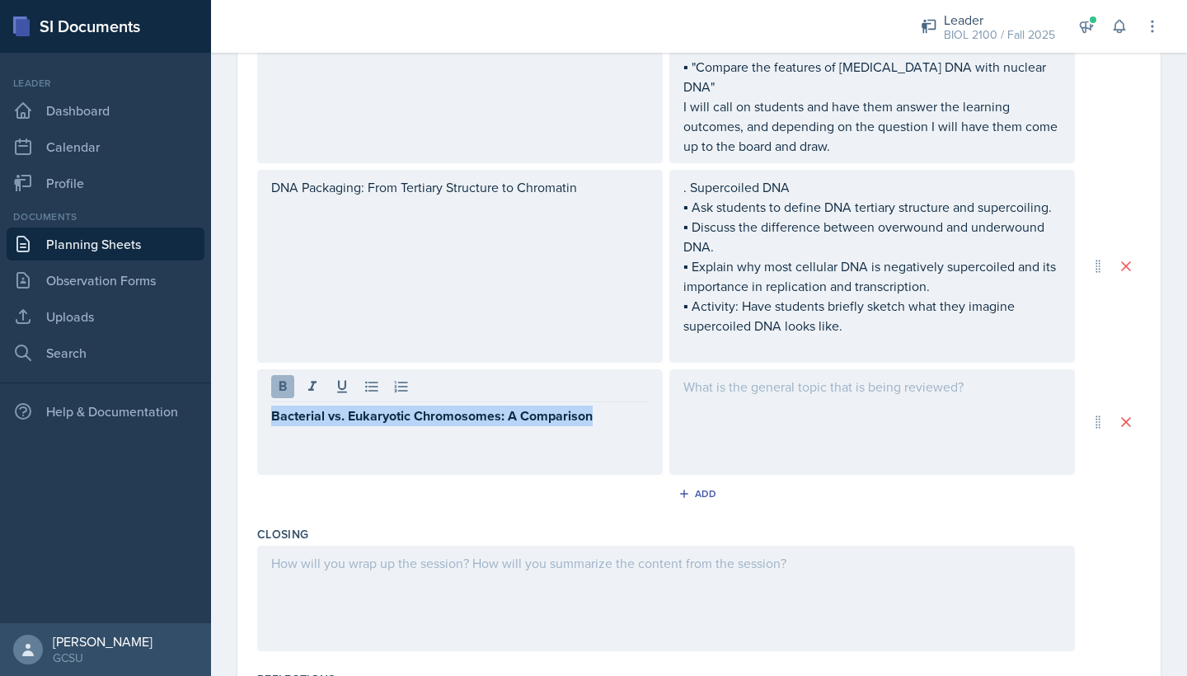
click at [278, 395] on icon at bounding box center [283, 386] width 16 height 16
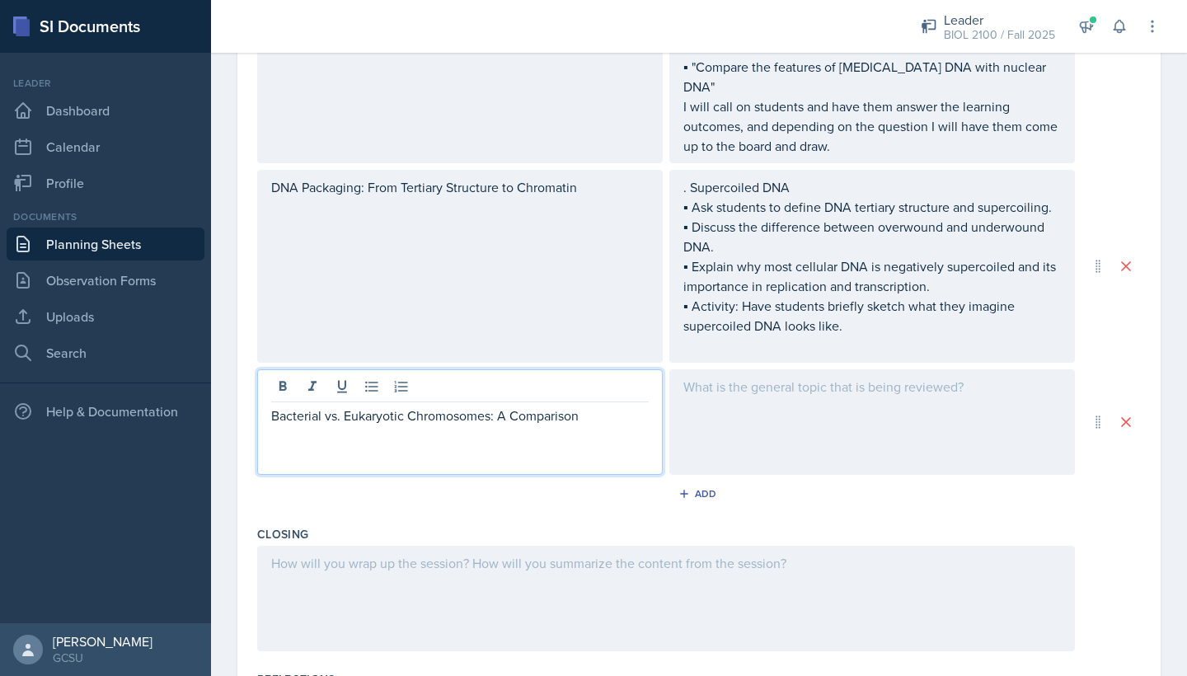
click at [749, 441] on div at bounding box center [873, 422] width 406 height 106
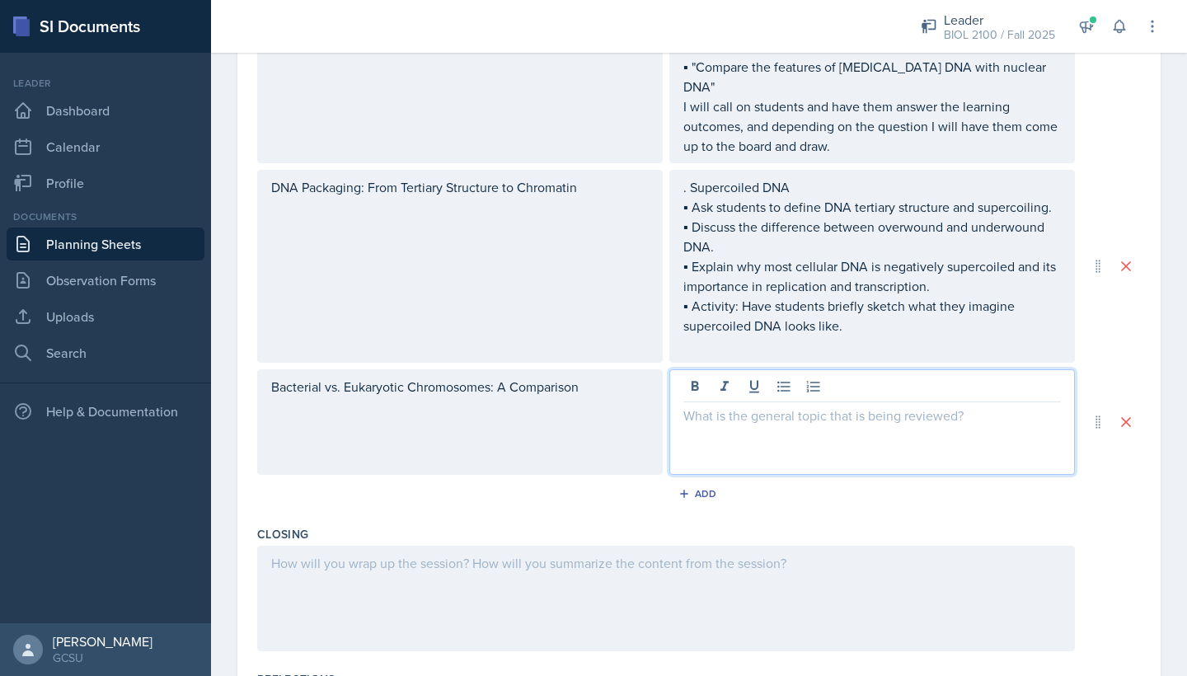
scroll to position [851, 0]
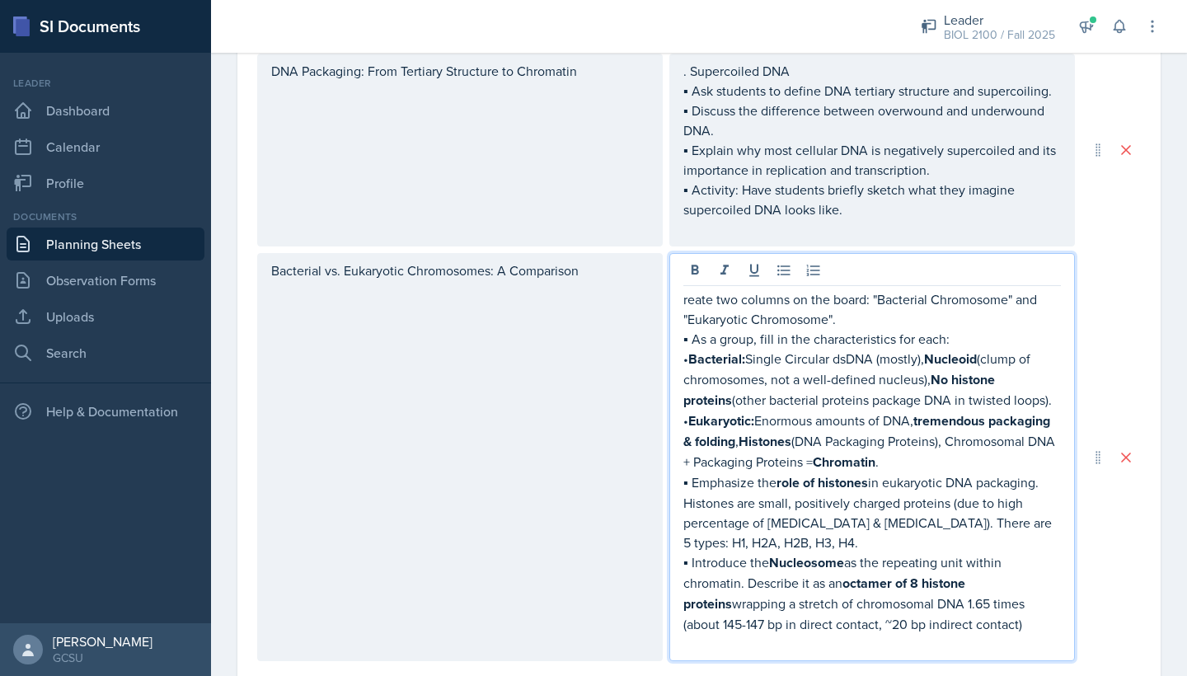
click at [682, 346] on div "reate two columns on the board: "Bacterial Chromosome" and "Eukaryotic Chromoso…" at bounding box center [873, 457] width 406 height 408
click at [687, 329] on p "reate two columns on the board: "Bacterial Chromosome" and "Eukaryotic Chromoso…" at bounding box center [873, 309] width 378 height 40
click at [685, 329] on p "reate two columns on the board: "Bacterial Chromosome" and "Eukaryotic Chromoso…" at bounding box center [873, 309] width 378 height 40
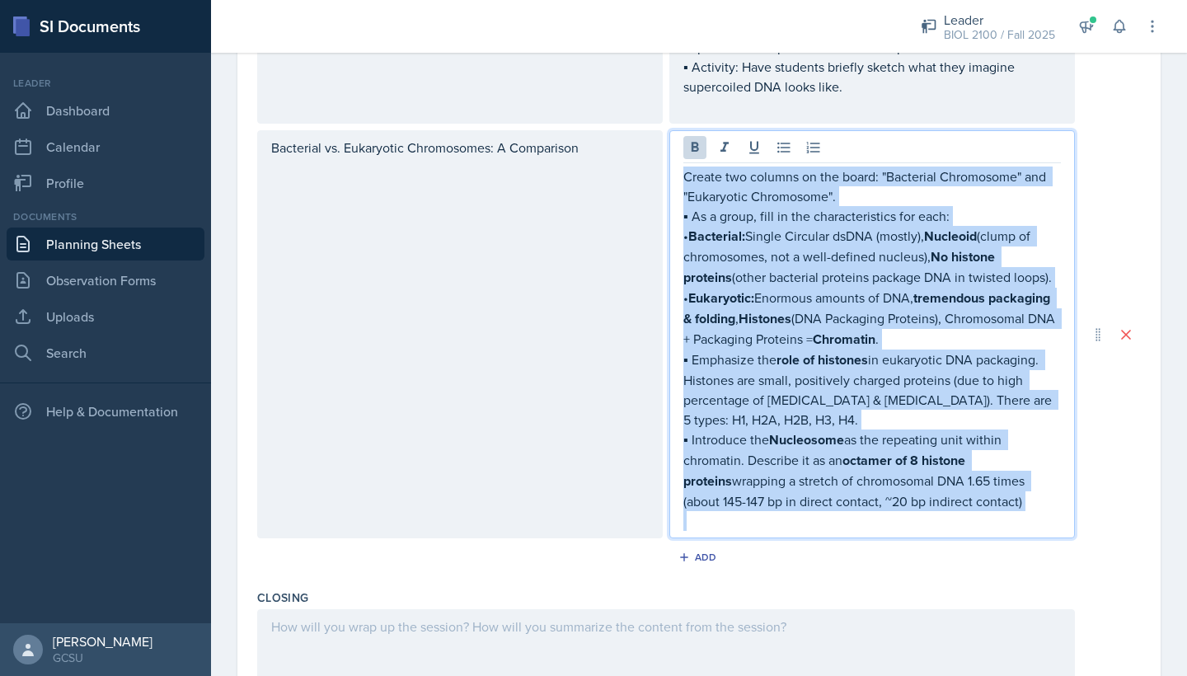
scroll to position [996, 0]
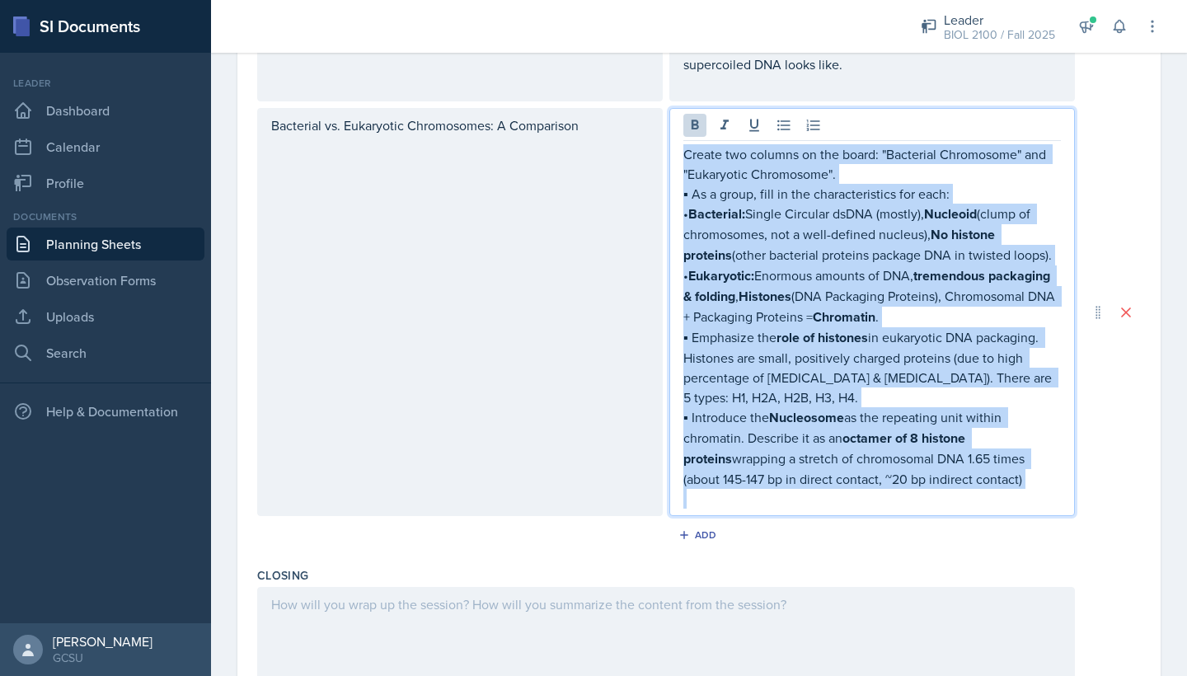
drag, startPoint x: 682, startPoint y: 342, endPoint x: 995, endPoint y: 527, distance: 363.7
click at [995, 516] on div "Create two columns on the board: "Bacterial Chromosome" and "Eukaryotic Chromos…" at bounding box center [873, 312] width 406 height 408
click at [692, 129] on icon at bounding box center [695, 125] width 7 height 10
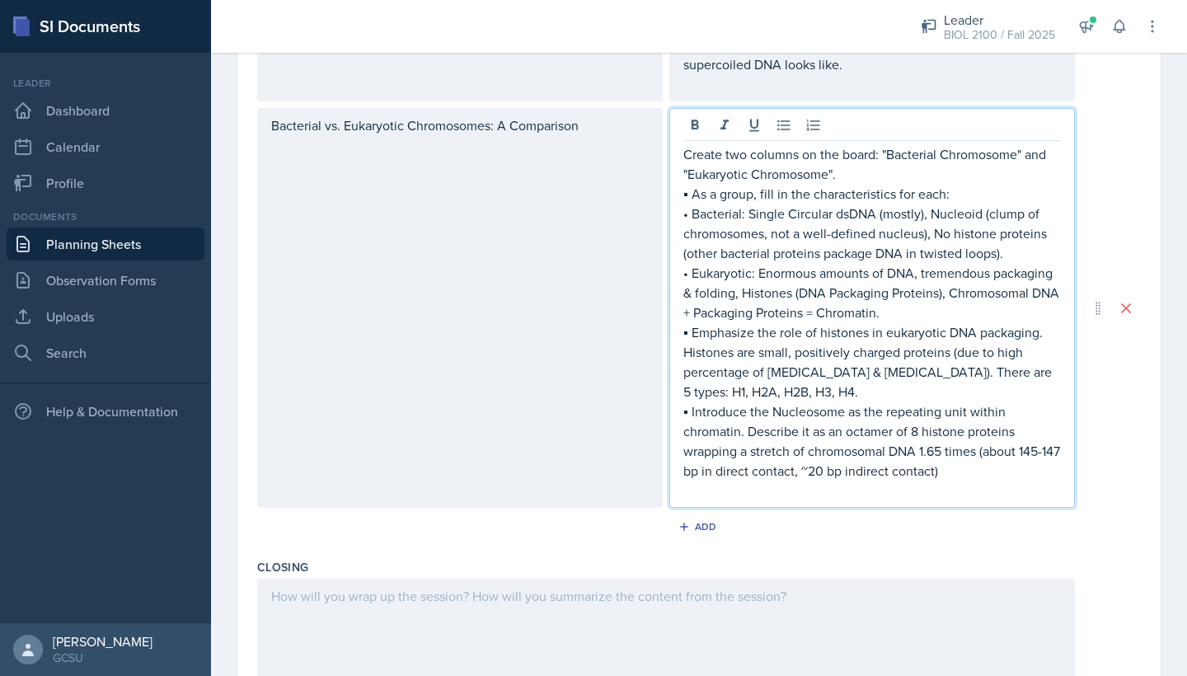
click at [976, 501] on p at bounding box center [873, 491] width 378 height 20
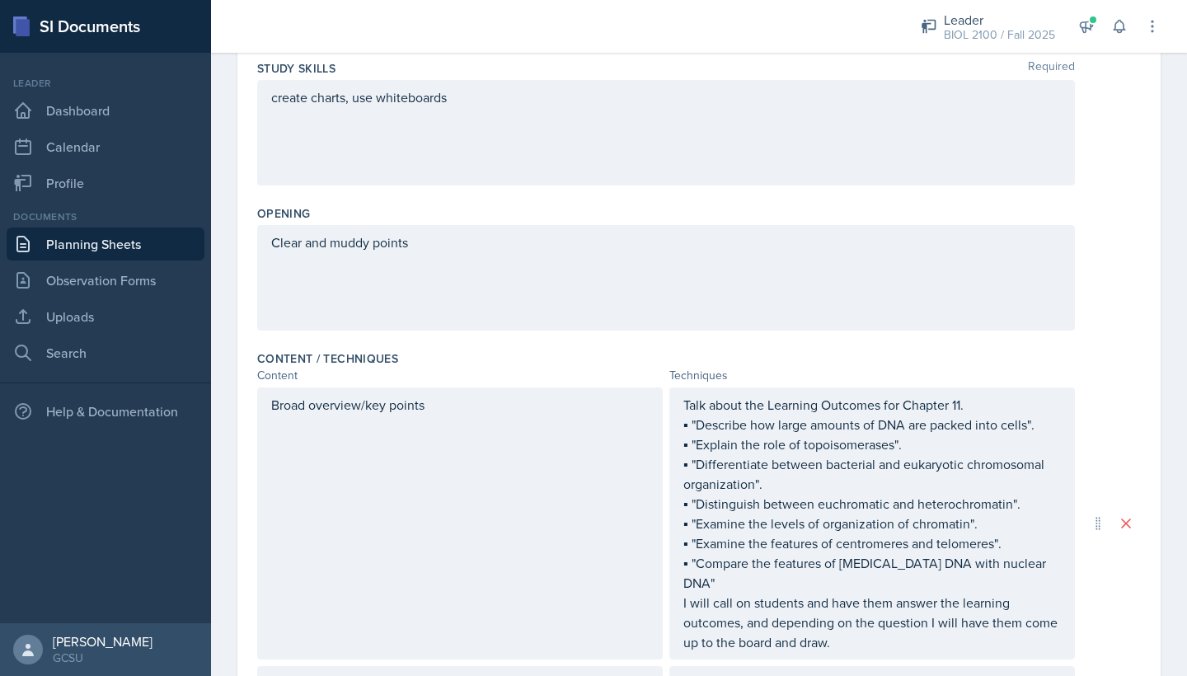
scroll to position [243, 0]
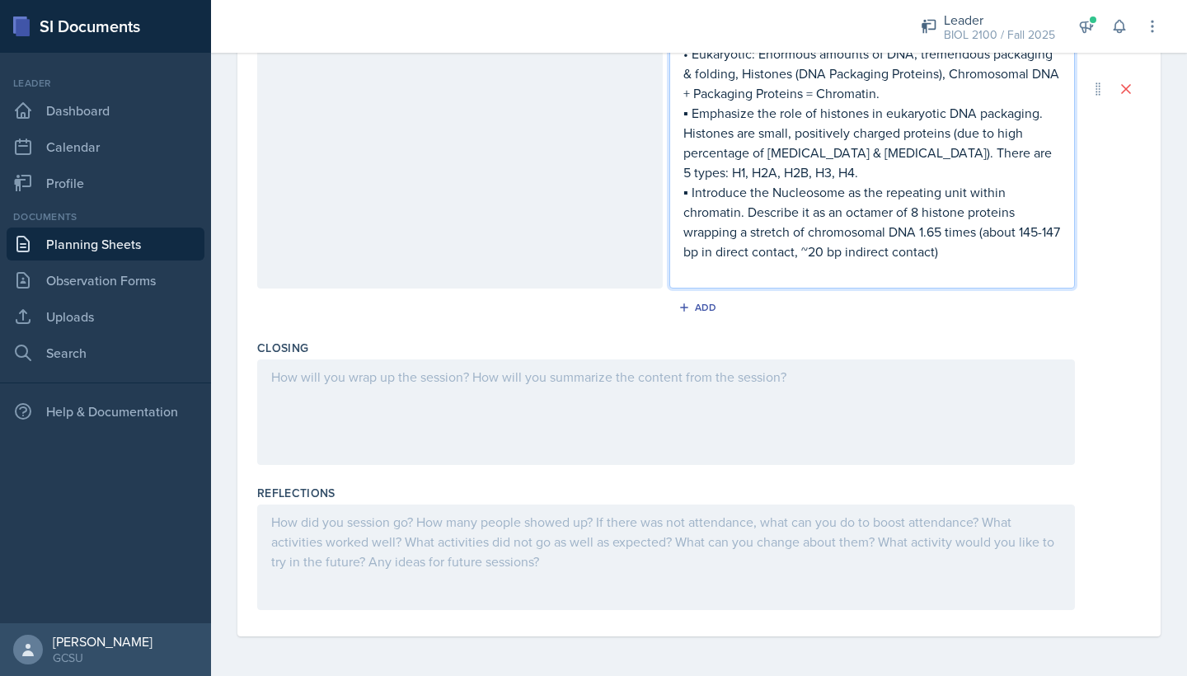
click at [737, 397] on div at bounding box center [666, 413] width 818 height 106
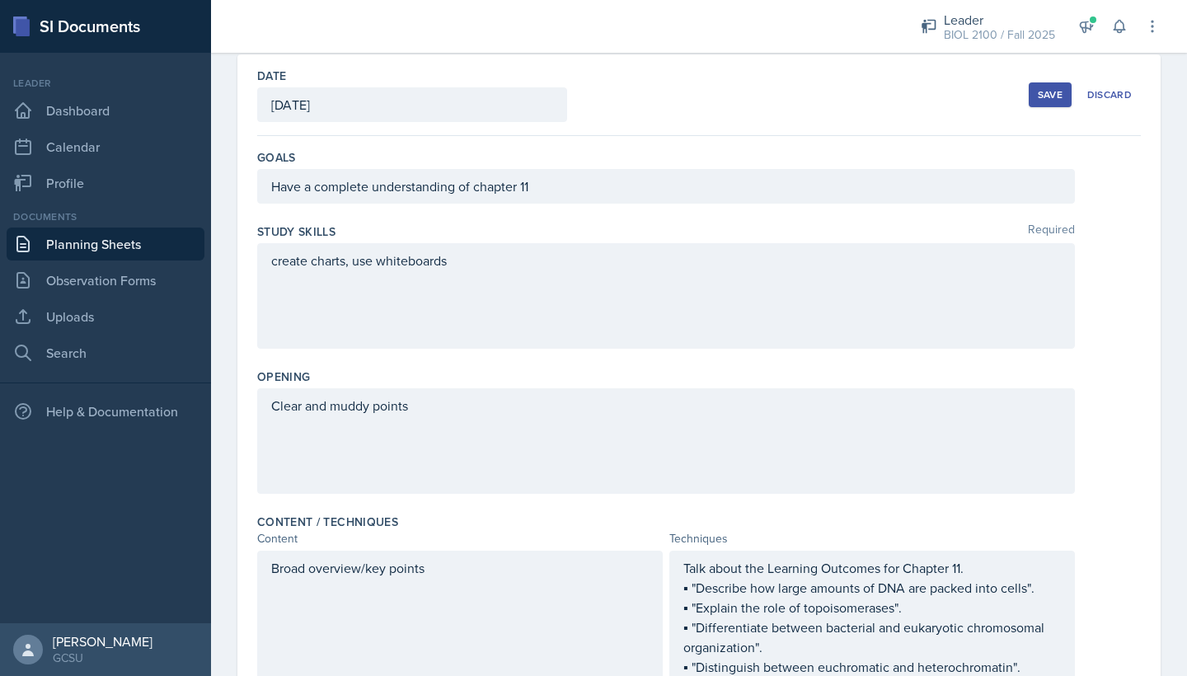
scroll to position [1, 0]
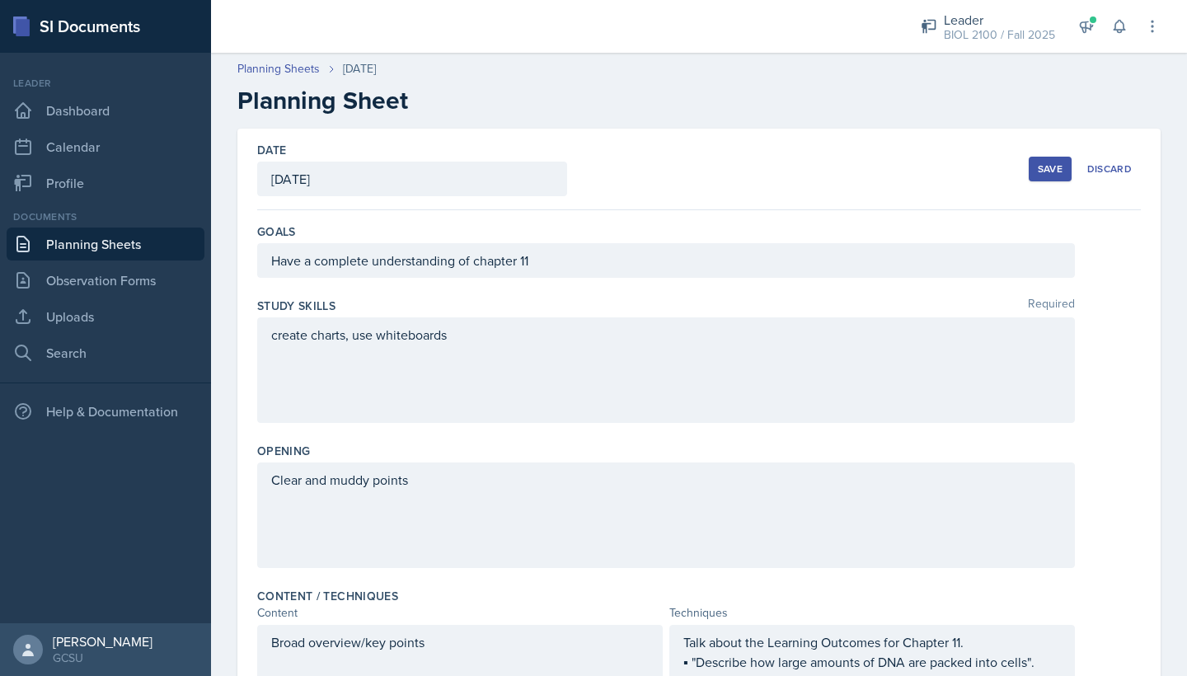
click at [1045, 169] on div "Save" at bounding box center [1050, 168] width 25 height 13
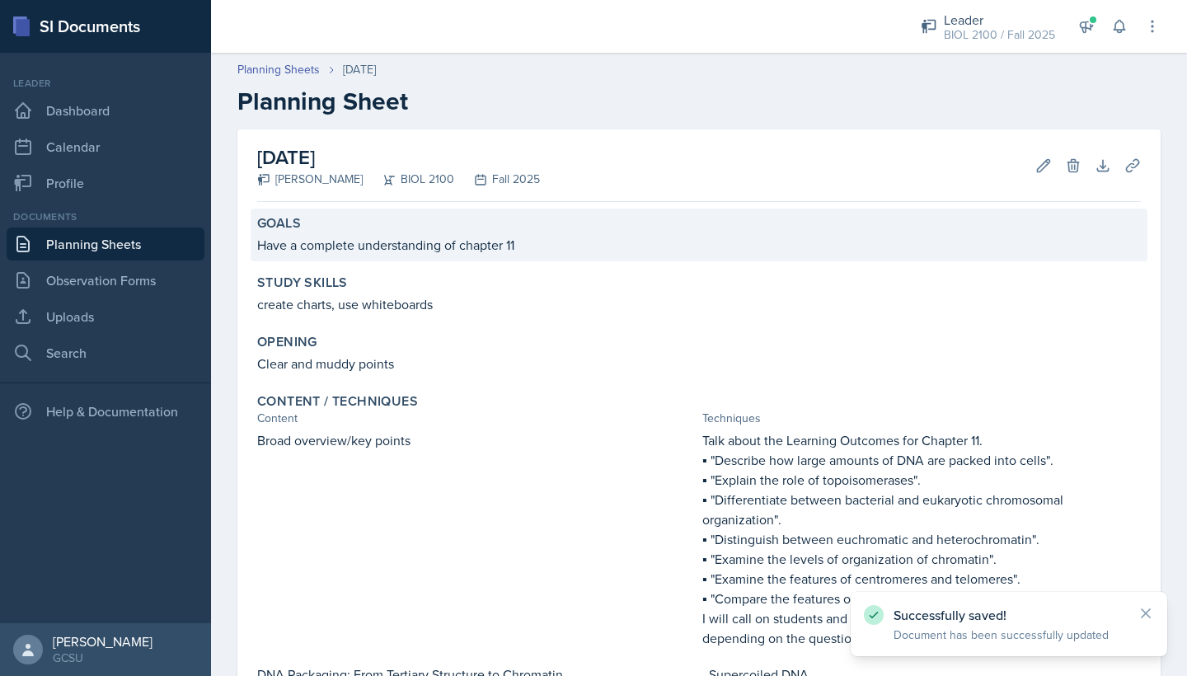
scroll to position [0, 0]
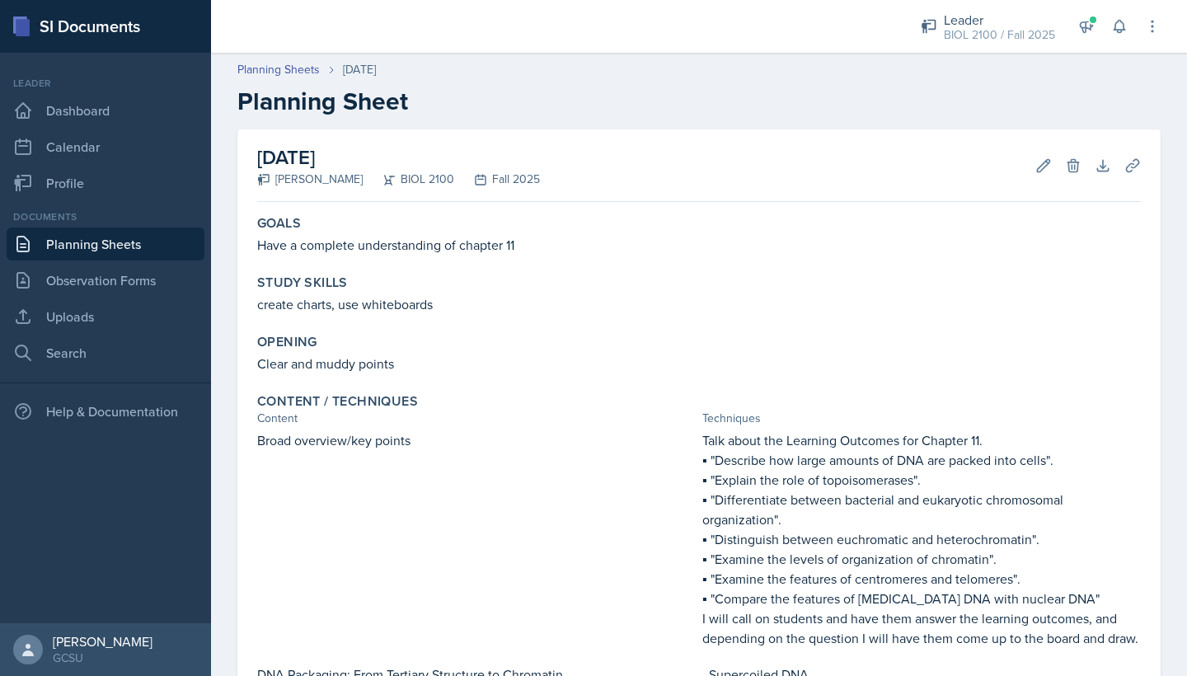
click at [135, 255] on link "Planning Sheets" at bounding box center [106, 244] width 198 height 33
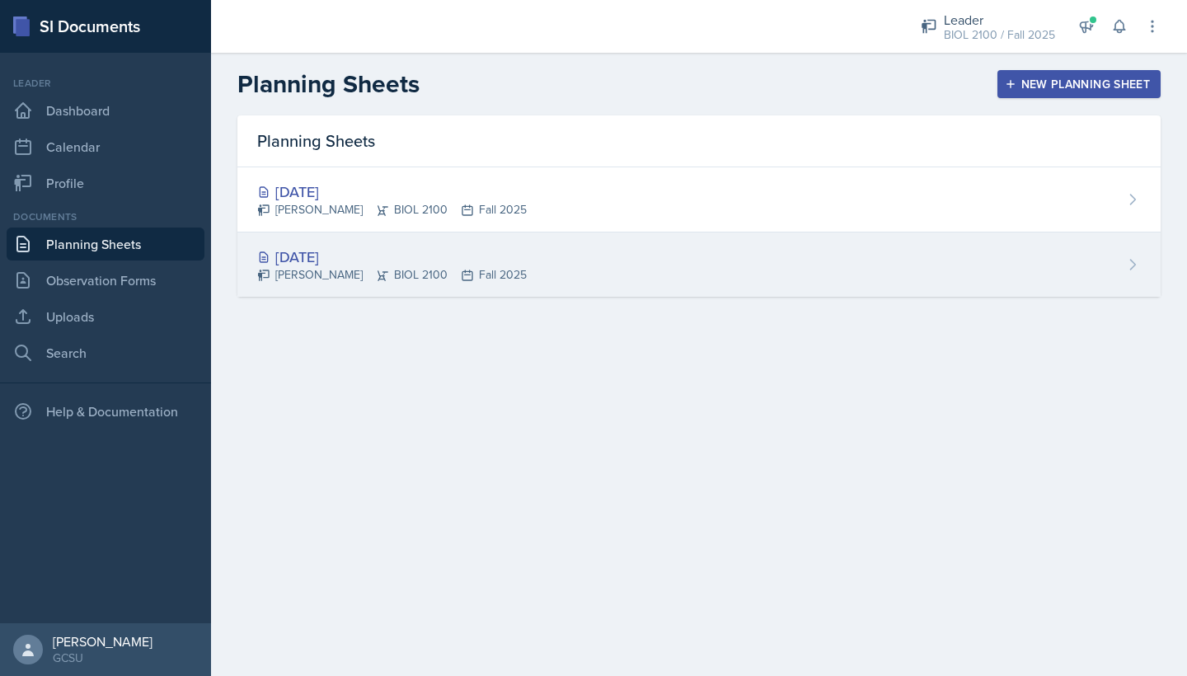
click at [321, 247] on div "[DATE]" at bounding box center [392, 257] width 270 height 22
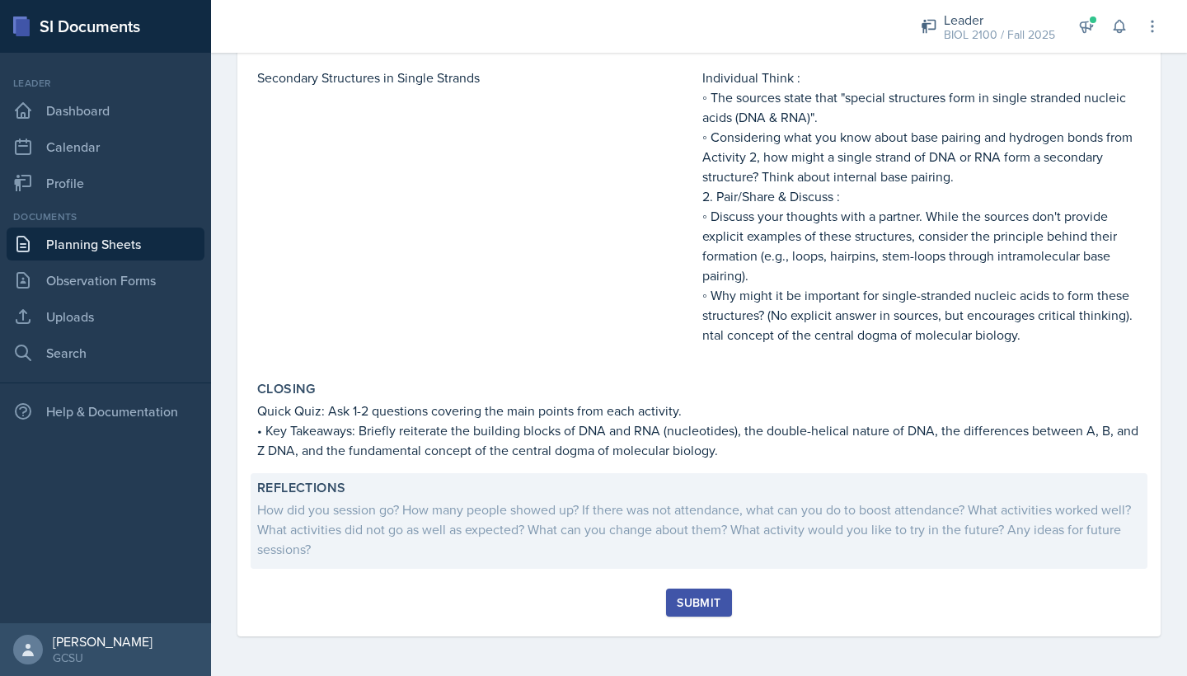
click at [501, 514] on div "How did you session go? How many people showed up? If there was not attendance,…" at bounding box center [699, 529] width 884 height 59
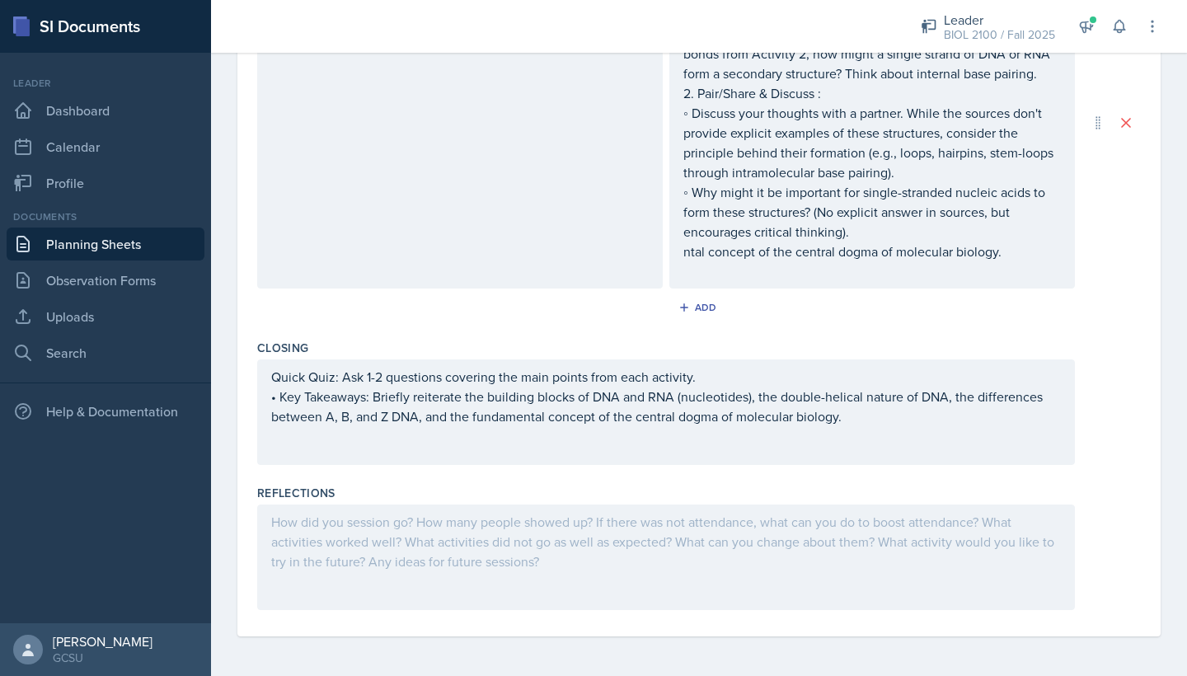
click at [493, 523] on div at bounding box center [666, 558] width 818 height 106
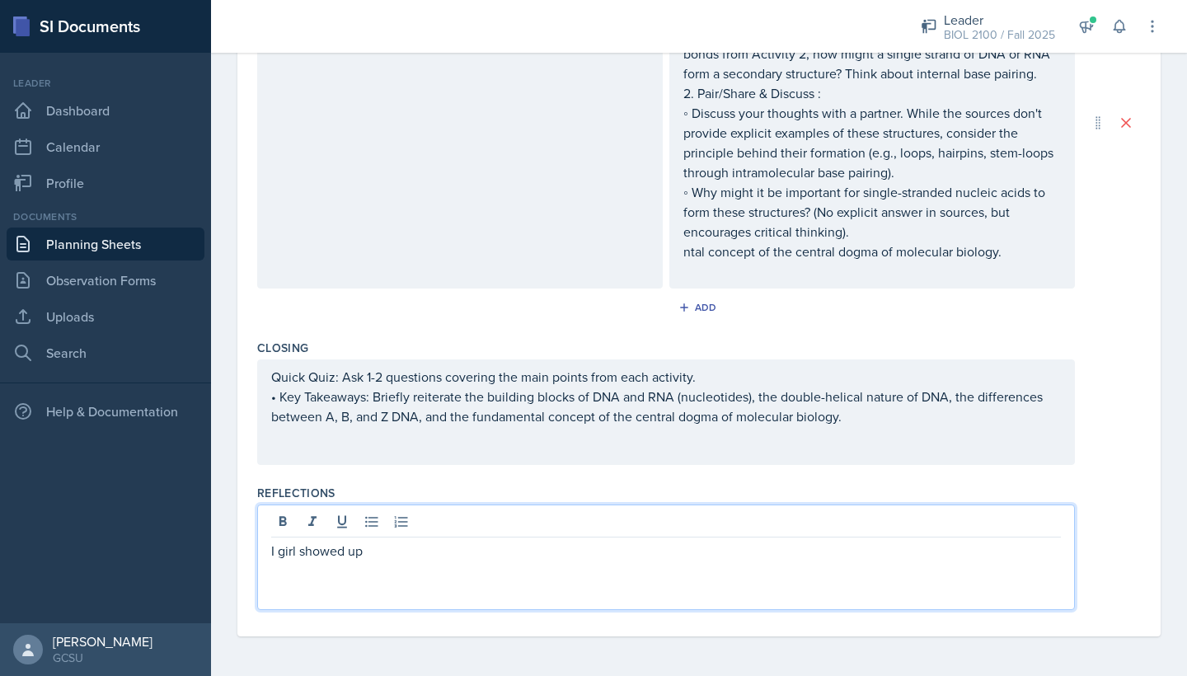
click at [274, 555] on p "I girl showed up" at bounding box center [666, 551] width 790 height 20
click at [376, 556] on p "1 girl showed up" at bounding box center [666, 551] width 790 height 20
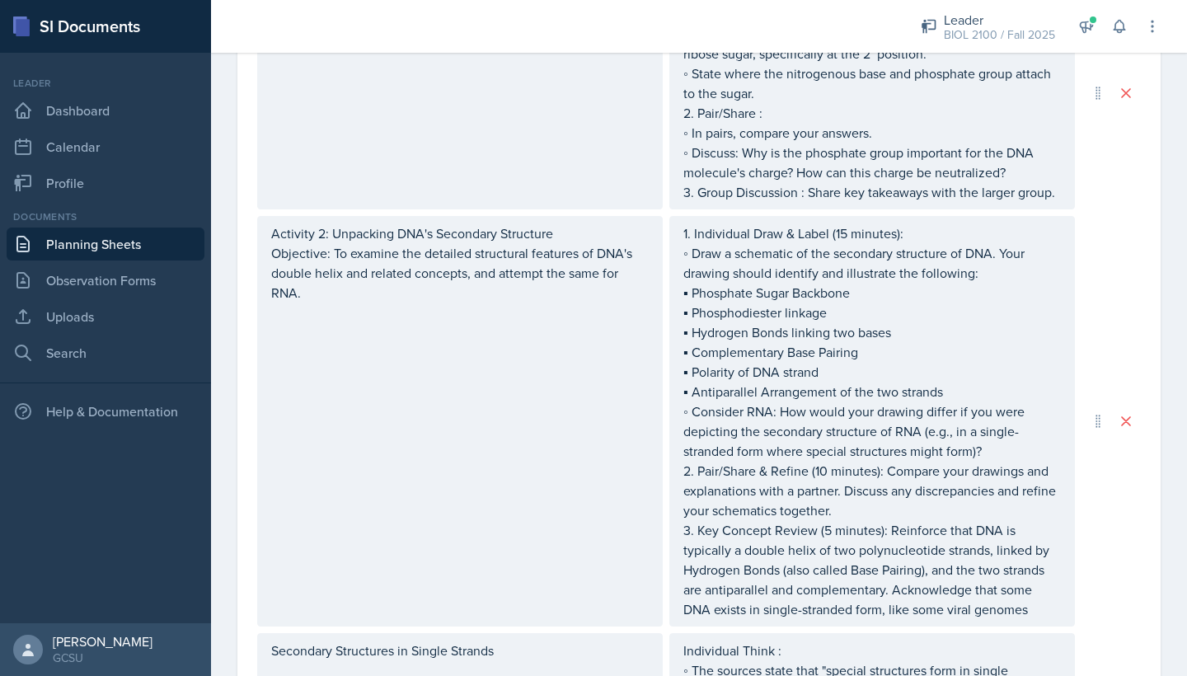
scroll to position [96, 0]
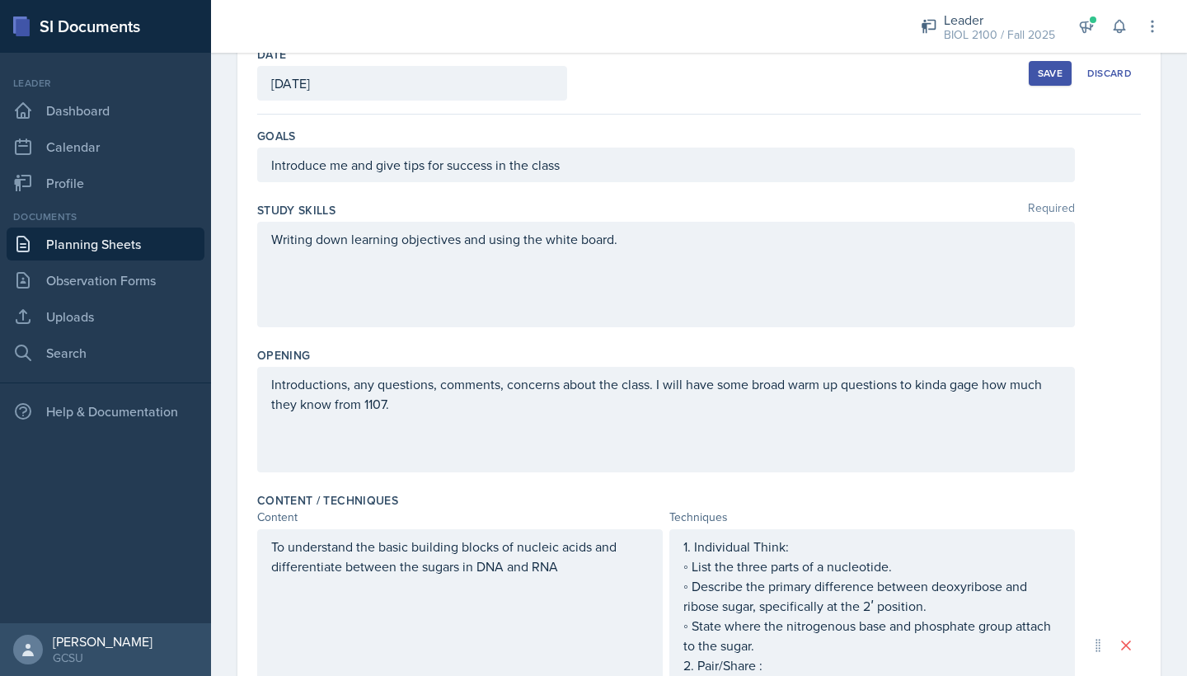
click at [1042, 79] on div "Save" at bounding box center [1050, 73] width 25 height 13
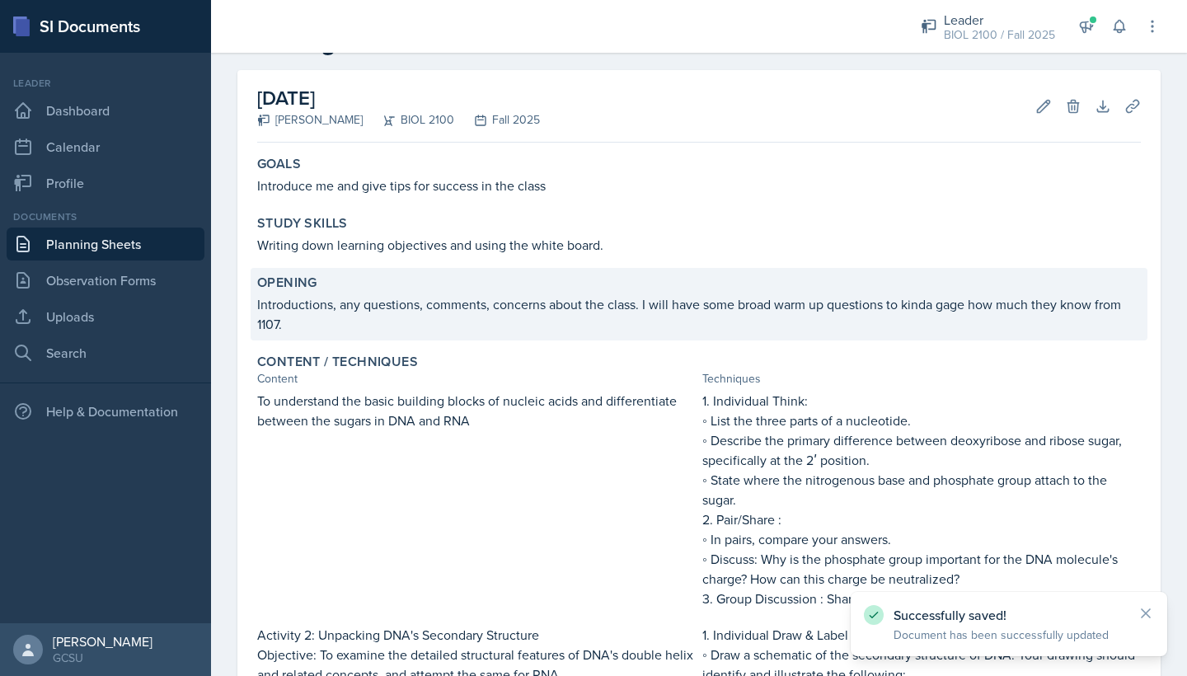
scroll to position [29, 0]
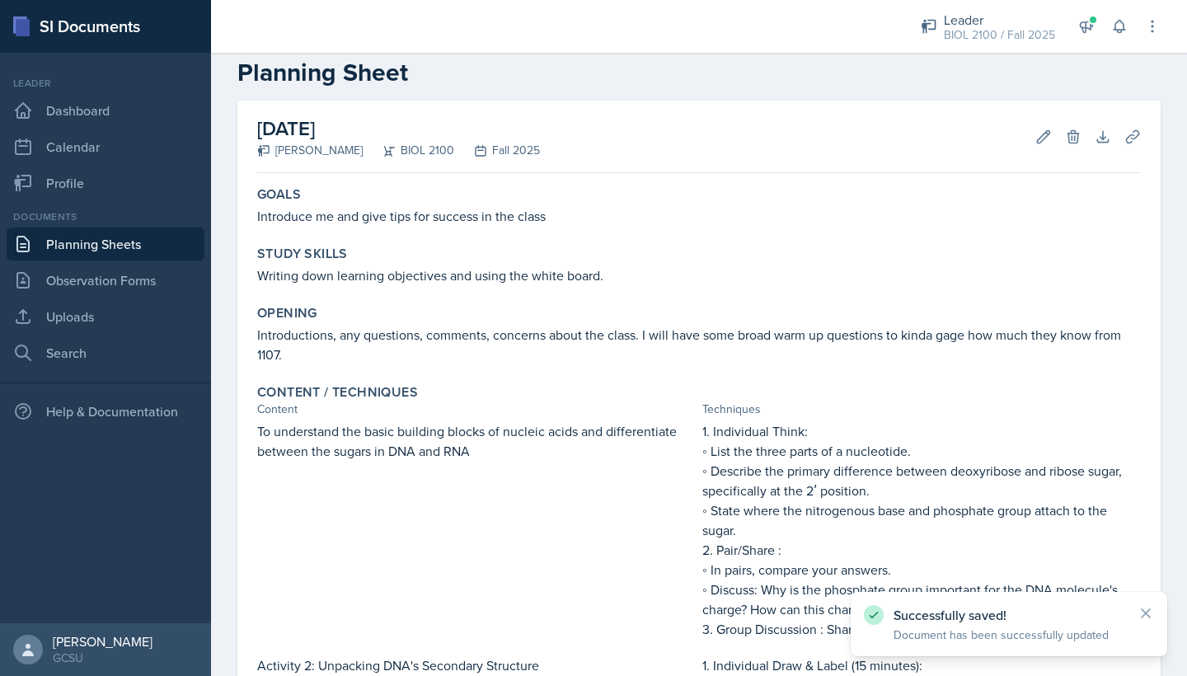
click at [96, 245] on link "Planning Sheets" at bounding box center [106, 244] width 198 height 33
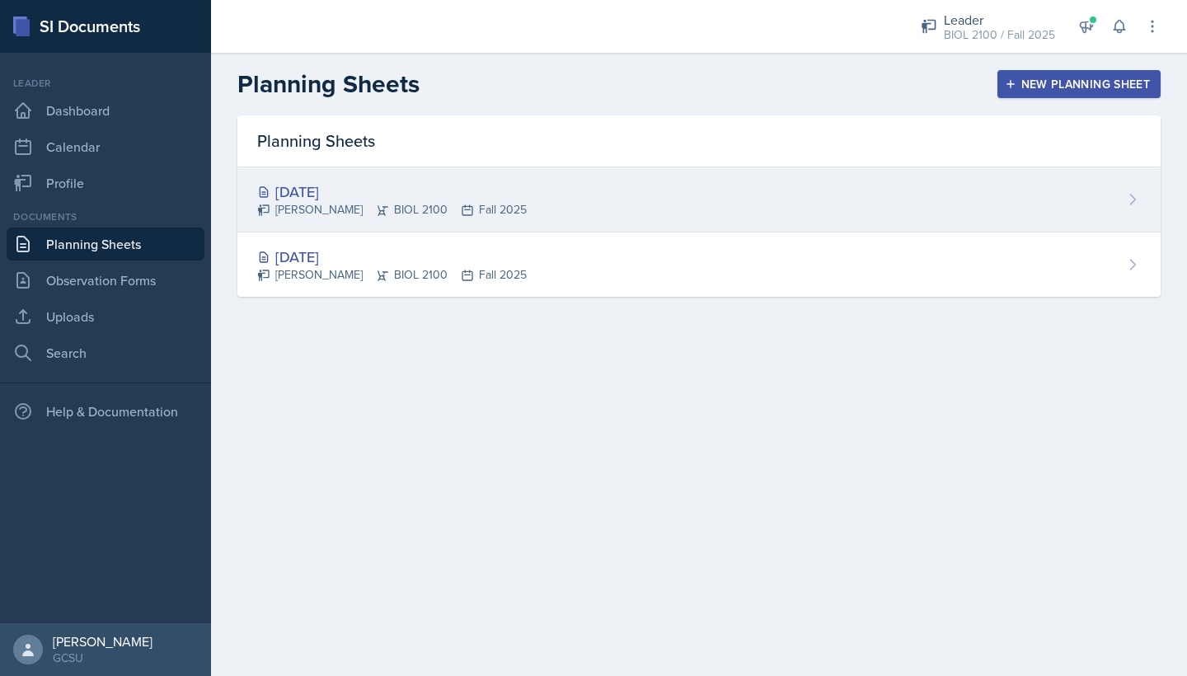
click at [338, 191] on div "[DATE]" at bounding box center [392, 192] width 270 height 22
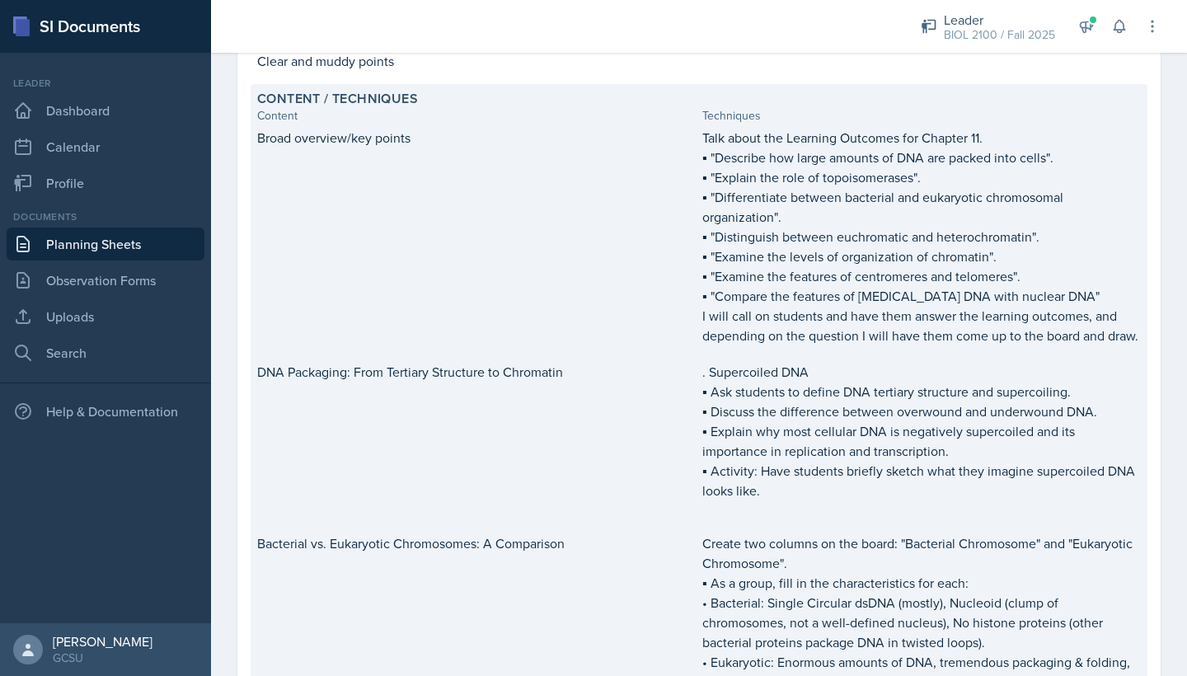
scroll to position [305, 0]
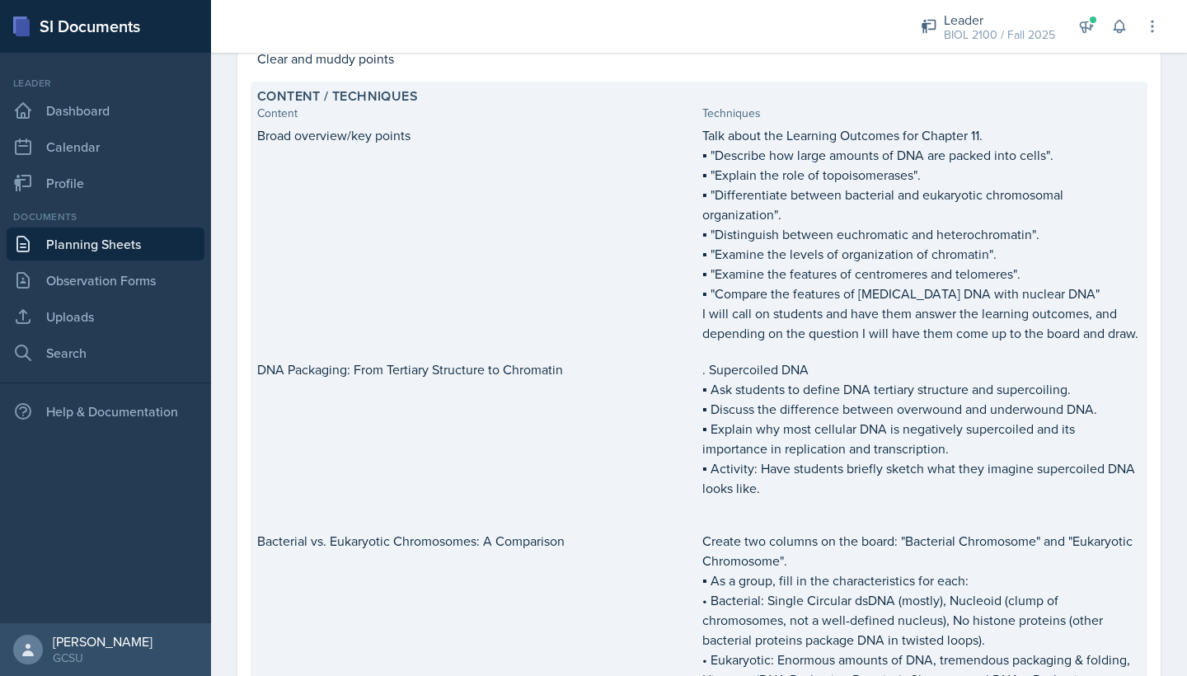
drag, startPoint x: 746, startPoint y: 152, endPoint x: 1102, endPoint y: 294, distance: 382.7
click at [1102, 294] on div "Talk about the Learning Outcomes for Chapter 11. ▪ "Describe how large amounts …" at bounding box center [922, 234] width 439 height 218
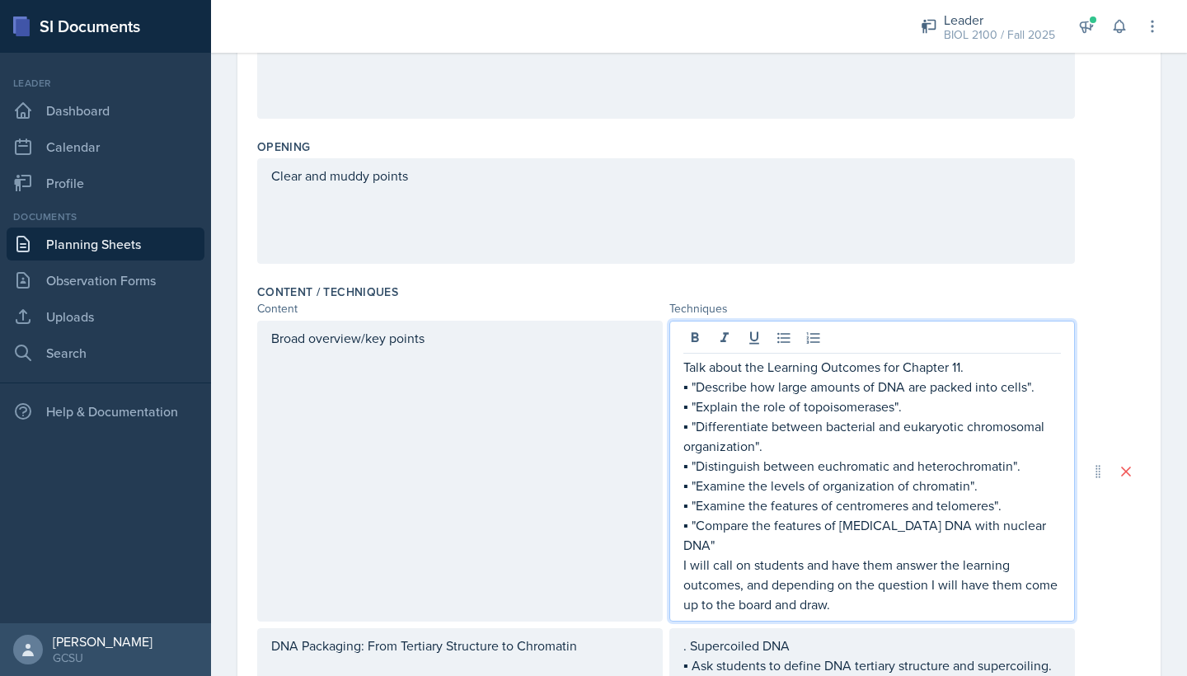
drag, startPoint x: 724, startPoint y: 360, endPoint x: 1041, endPoint y: 555, distance: 371.7
click at [1041, 557] on div "Talk about the Learning Outcomes for Chapter 11. ▪ "Describe how large amounts …" at bounding box center [873, 485] width 378 height 257
copy div "out the Learning Outcomes for Chapter 11. ▪ "Describe how large amounts of DNA …"
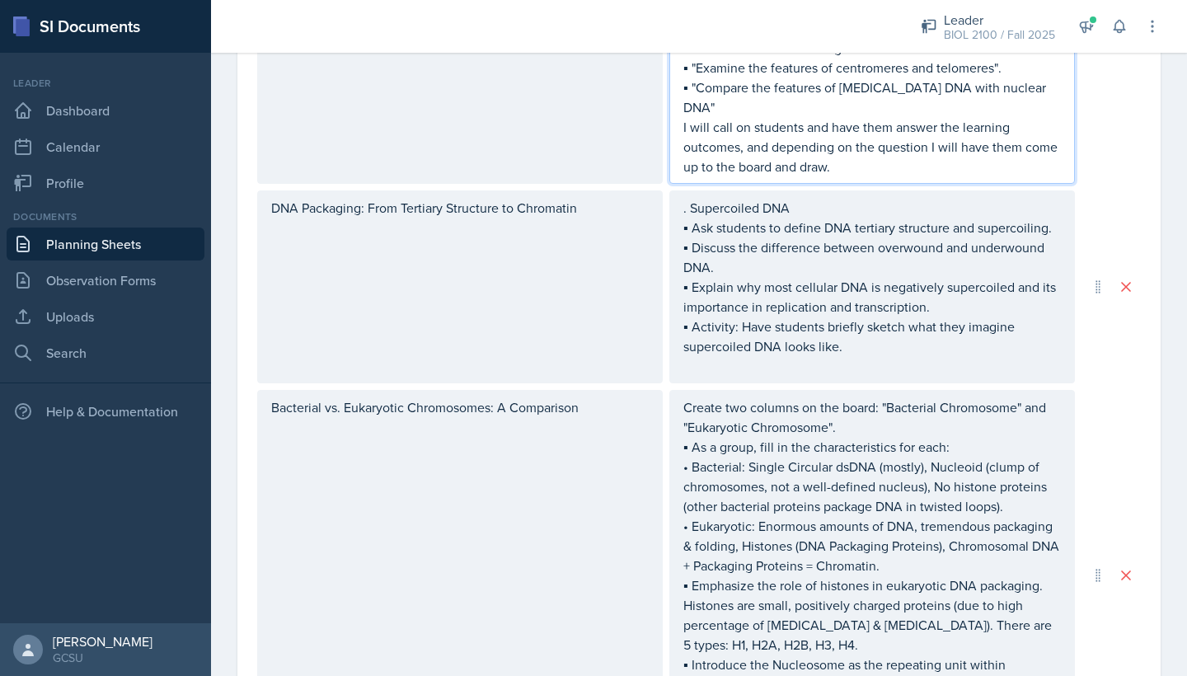
scroll to position [774, 0]
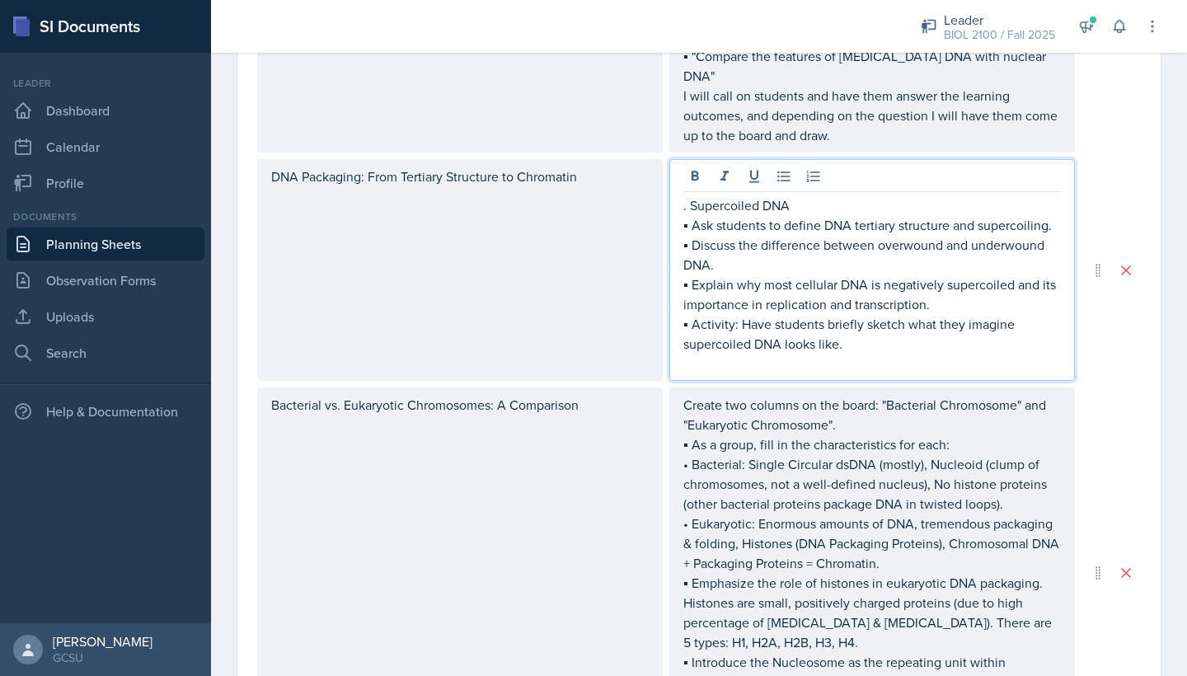
drag, startPoint x: 769, startPoint y: 299, endPoint x: 985, endPoint y: 346, distance: 220.9
click at [985, 314] on p "▪ Explain why most cellular DNA is negatively supercoiled and its importance in…" at bounding box center [873, 295] width 378 height 40
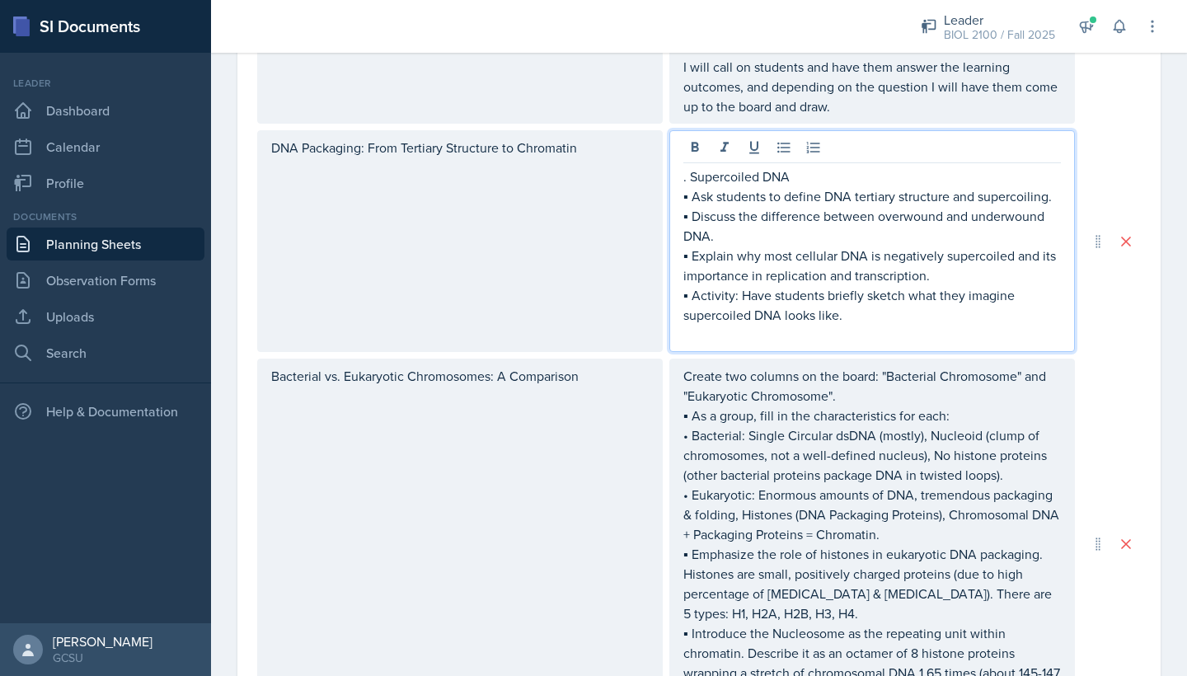
copy div "NA. ▪ Explain why most cellular DNA is negatively supercoiled and its importanc…"
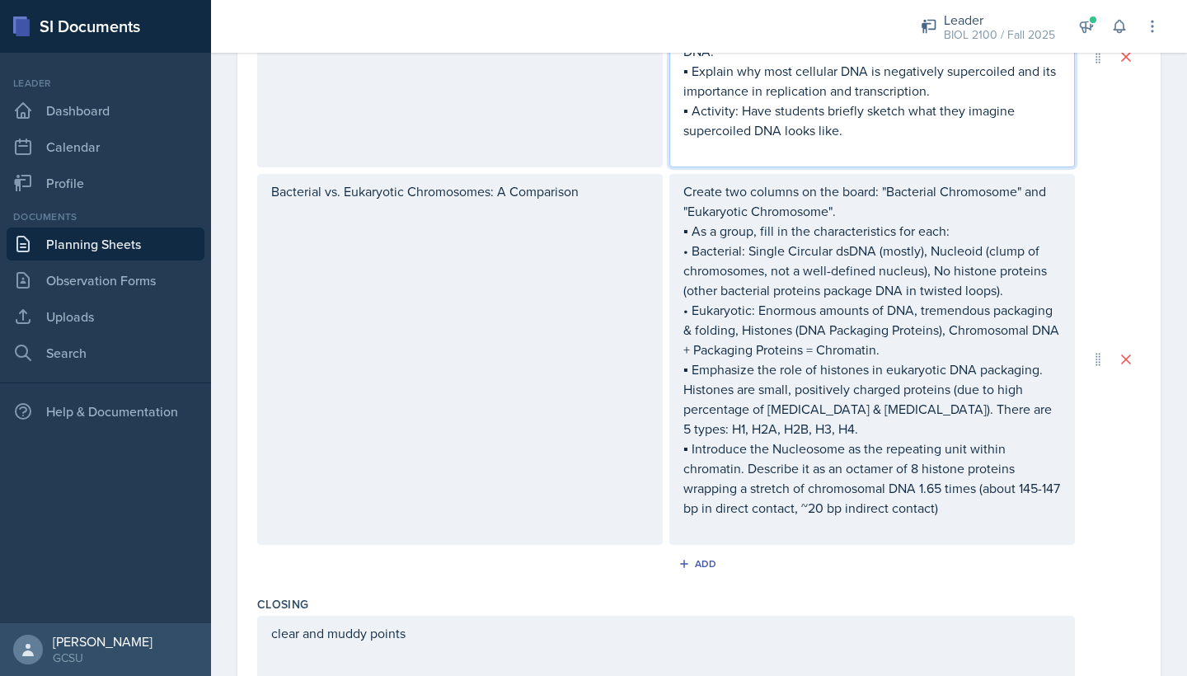
scroll to position [961, 0]
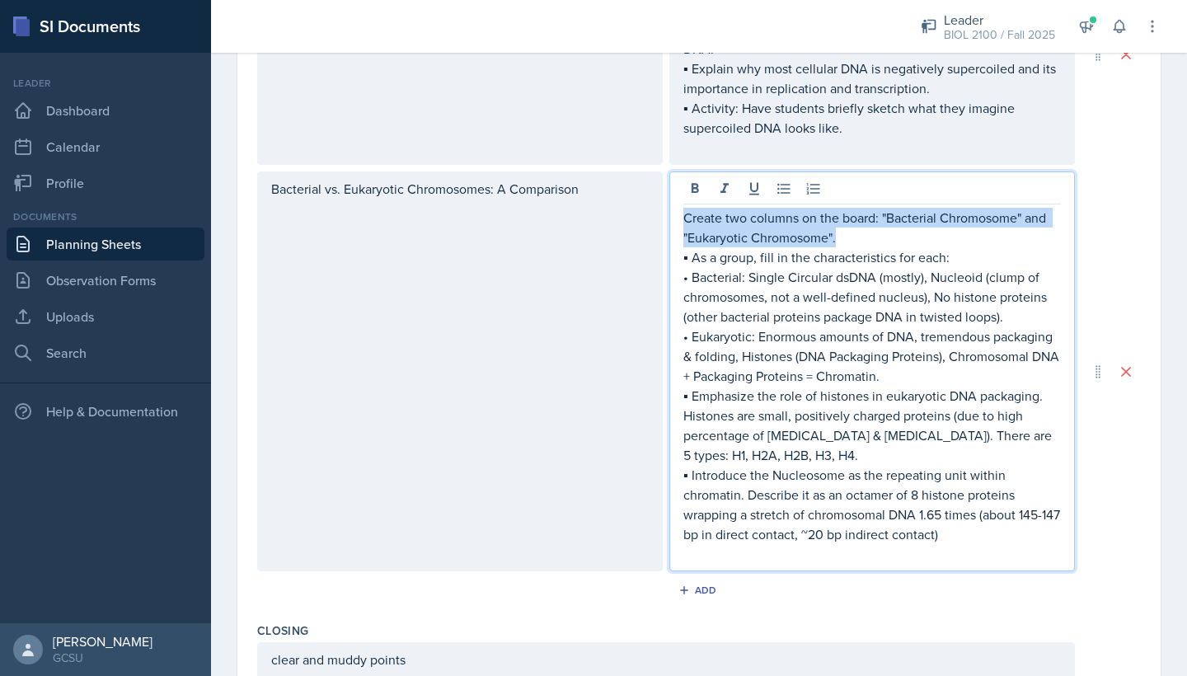
drag, startPoint x: 882, startPoint y: 232, endPoint x: 882, endPoint y: 280, distance: 47.8
click at [882, 247] on p "Create two columns on the board: "Bacterial Chromosome" and "Eukaryotic Chromos…" at bounding box center [873, 228] width 378 height 40
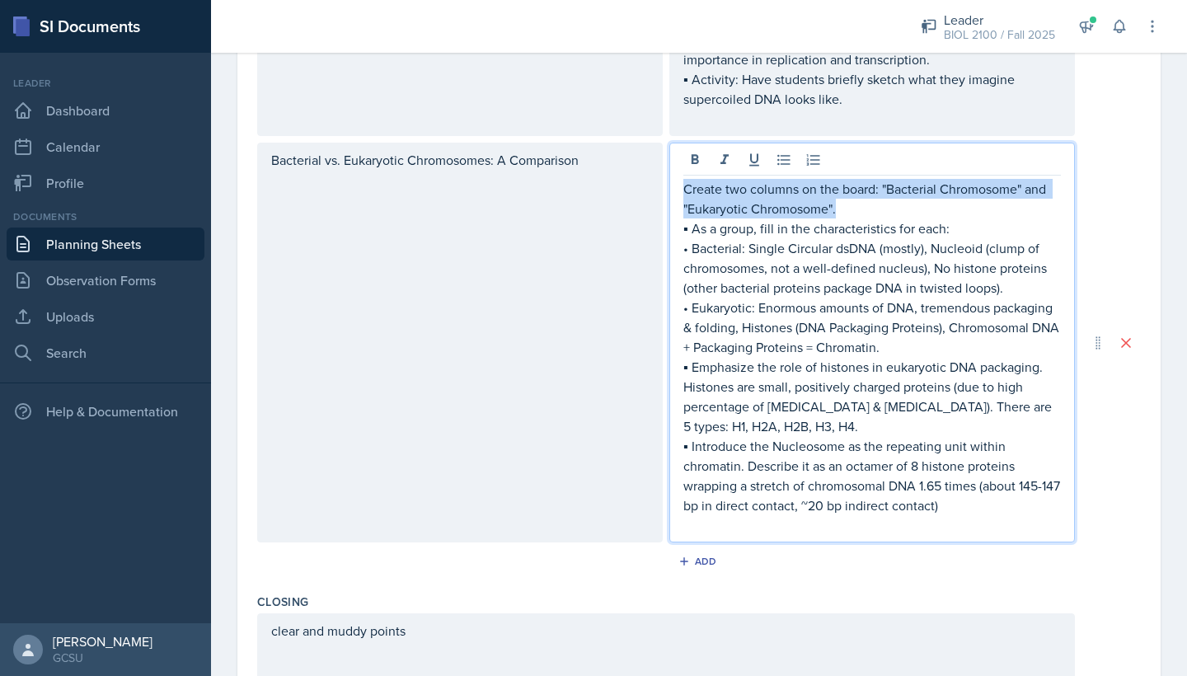
click at [882, 219] on p "Create two columns on the board: "Bacterial Chromosome" and "Eukaryotic Chromos…" at bounding box center [873, 199] width 378 height 40
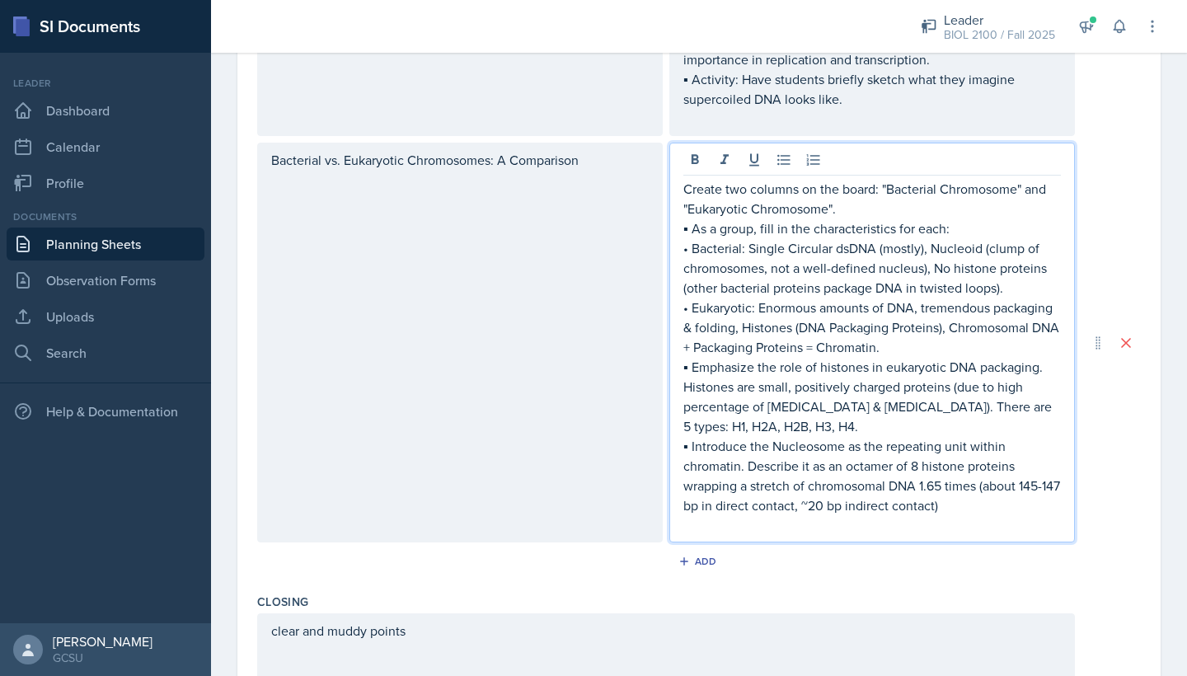
click at [882, 219] on p "Create two columns on the board: "Bacterial Chromosome" and "Eukaryotic Chromos…" at bounding box center [873, 199] width 378 height 40
drag, startPoint x: 882, startPoint y: 228, endPoint x: 885, endPoint y: 249, distance: 20.8
click at [885, 219] on p "Create two columns on the board: "Bacterial Chromosome" and "Eukaryotic Chromos…" at bounding box center [873, 199] width 378 height 40
copy p ""Bacterial Chromosome" and "Eukaryotic Chromosome"."
drag, startPoint x: 732, startPoint y: 289, endPoint x: 1085, endPoint y: 326, distance: 354.9
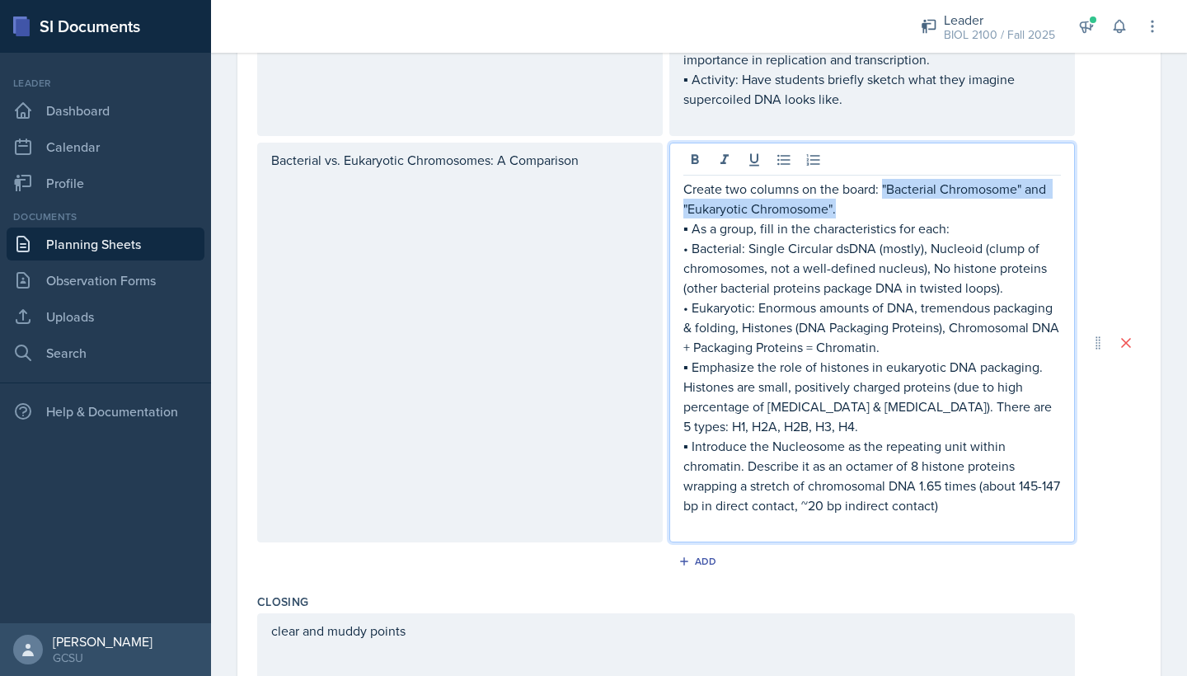
click at [1085, 326] on div "Bacterial vs. Eukaryotic Chromosomes: A Comparison Create two columns on the bo…" at bounding box center [699, 343] width 884 height 400
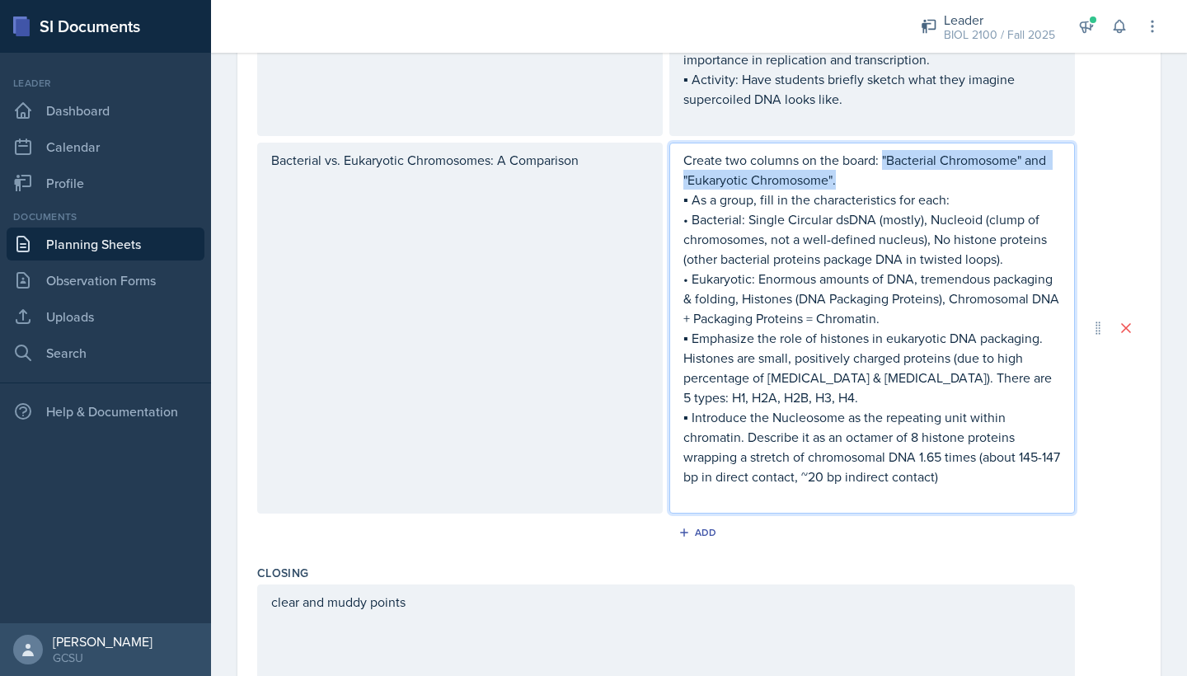
copy p "Bacterial: Single Circular dsDNA (mostly), Nucleoid (clump of chromosomes, not …"
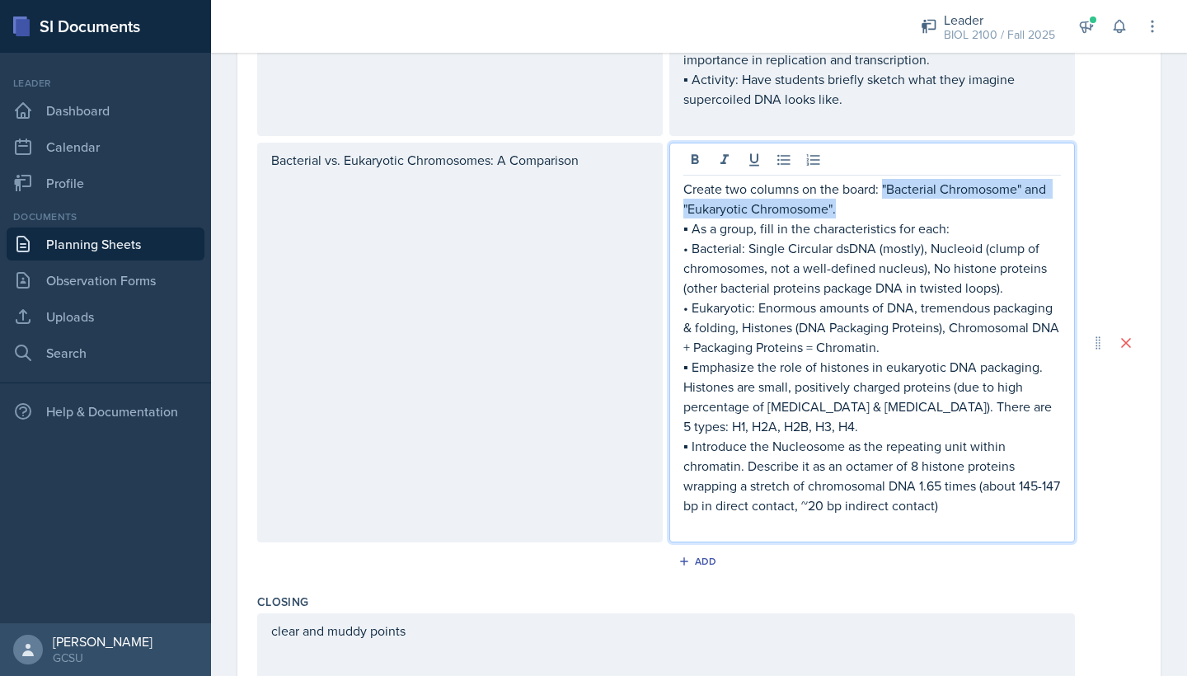
drag, startPoint x: 731, startPoint y: 347, endPoint x: 1014, endPoint y: 383, distance: 285.2
click at [1015, 357] on p "• Eukaryotic: Enormous amounts of DNA, tremendous packaging & folding, Histones…" at bounding box center [873, 327] width 378 height 59
copy p "Eukaryotic: Enormous amounts of DNA, tremendous packaging & folding, Histones (…"
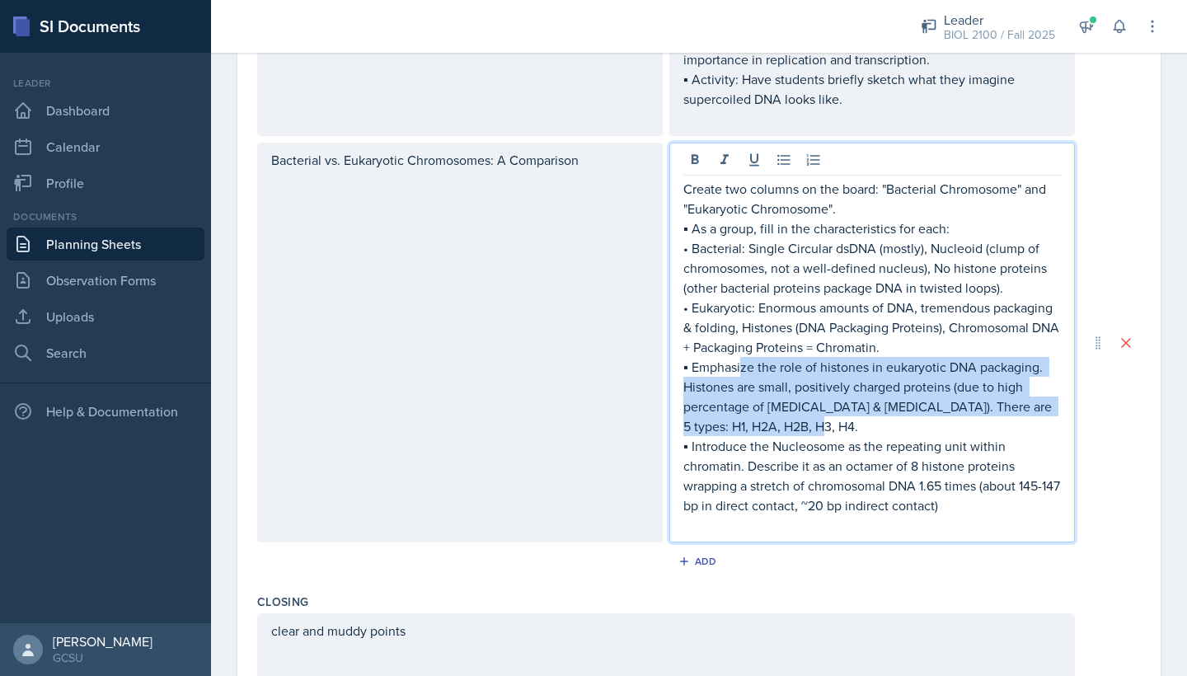
drag, startPoint x: 722, startPoint y: 407, endPoint x: 797, endPoint y: 459, distance: 92.4
click at [797, 436] on p "▪ Emphasize the role of histones in eukaryotic DNA packaging. Histones are smal…" at bounding box center [873, 396] width 378 height 79
copy p "Emphasize the role of histones in eukaryotic DNA packaging. Histones are small,…"
drag, startPoint x: 722, startPoint y: 486, endPoint x: 989, endPoint y: 547, distance: 274.1
click at [990, 515] on p "▪ Introduce the Nucleosome as the repeating unit within chromatin. Describe it …" at bounding box center [873, 475] width 378 height 79
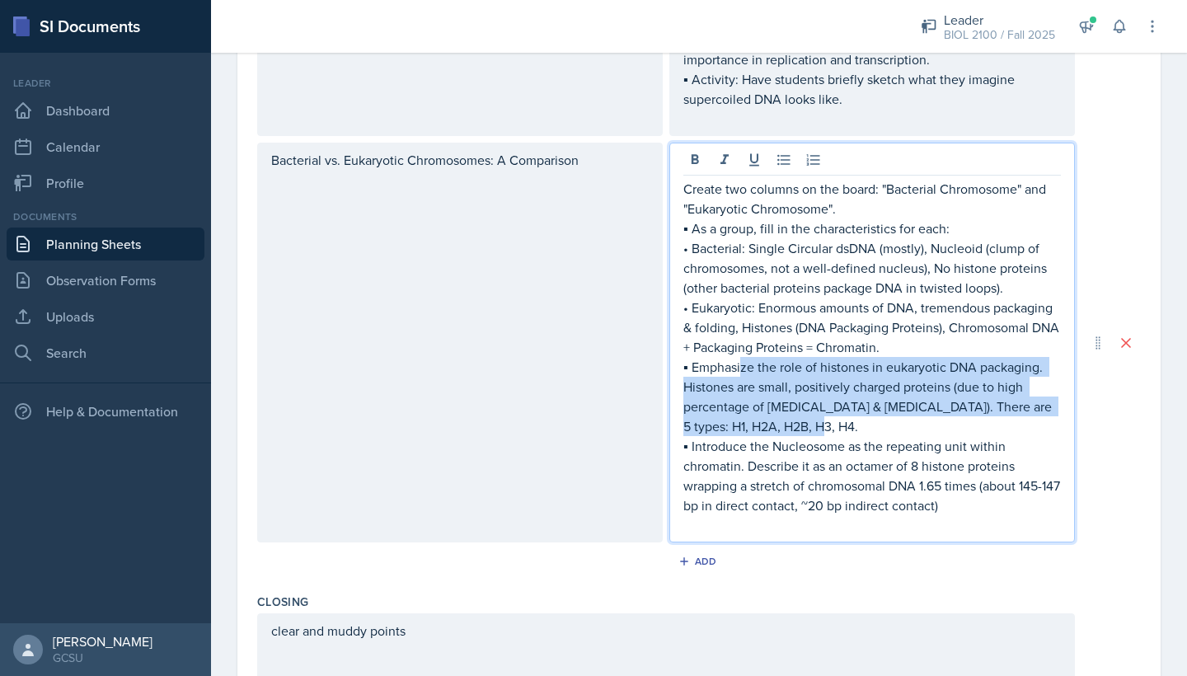
copy p "Introduce the Nucleosome as the repeating unit within chromatin. Describe it as…"
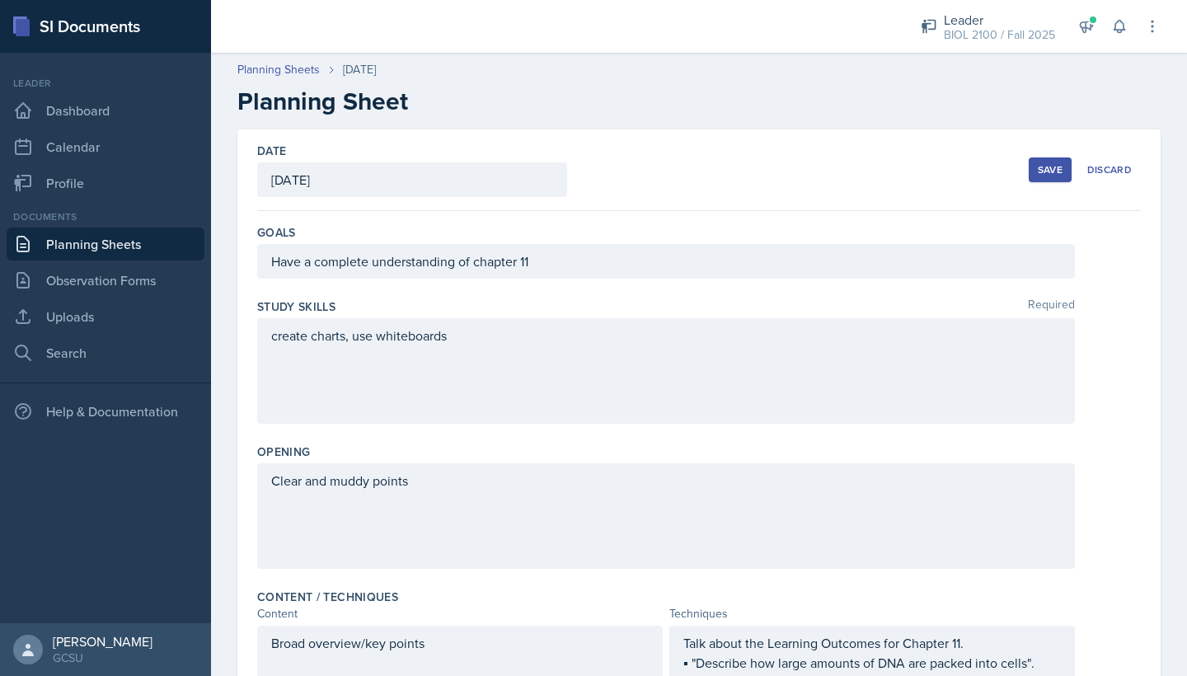
scroll to position [0, 0]
click at [1044, 170] on div "Save" at bounding box center [1050, 169] width 25 height 13
